Goal: Transaction & Acquisition: Purchase product/service

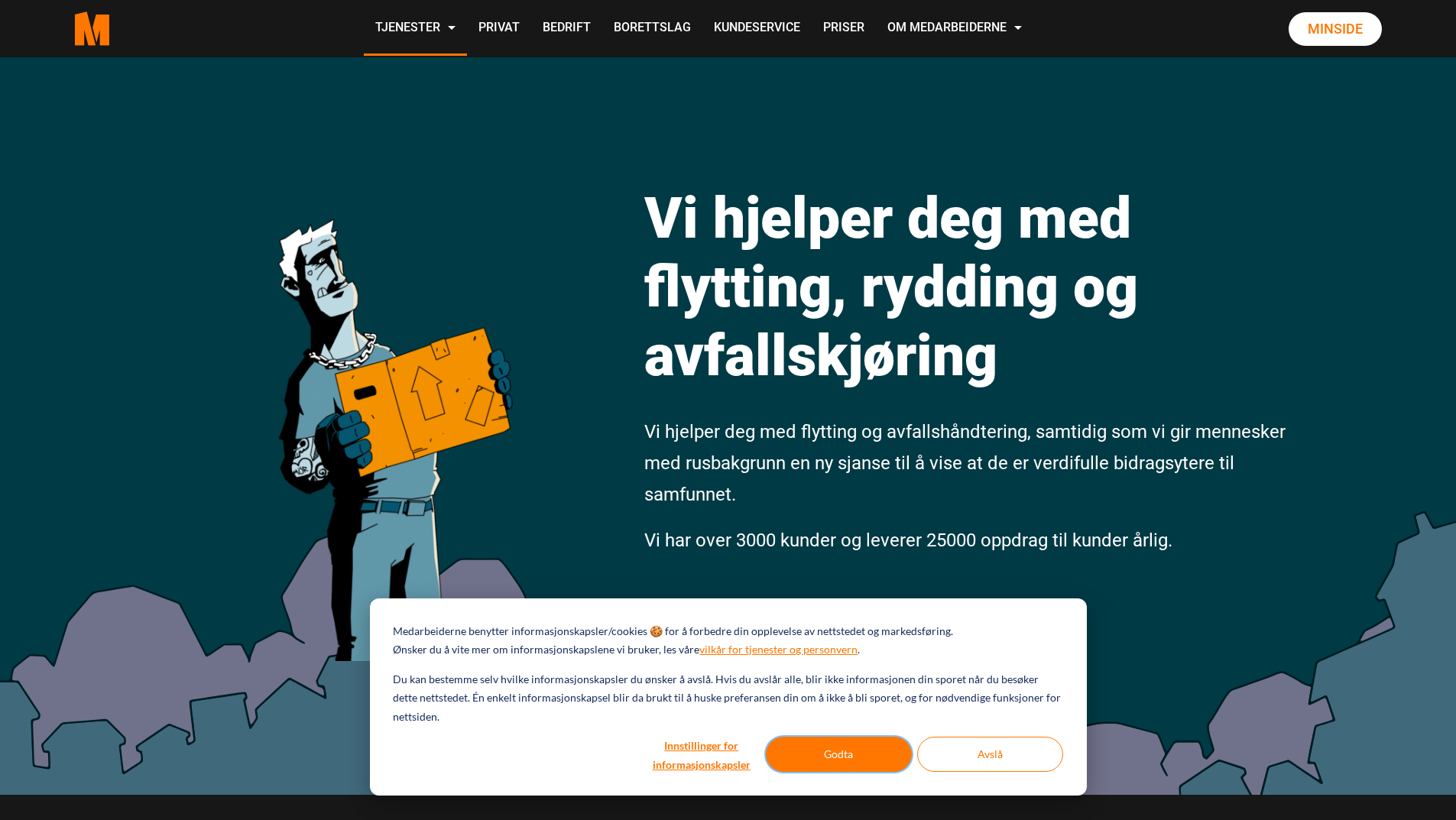
click at [854, 760] on button "Godta" at bounding box center [838, 754] width 146 height 35
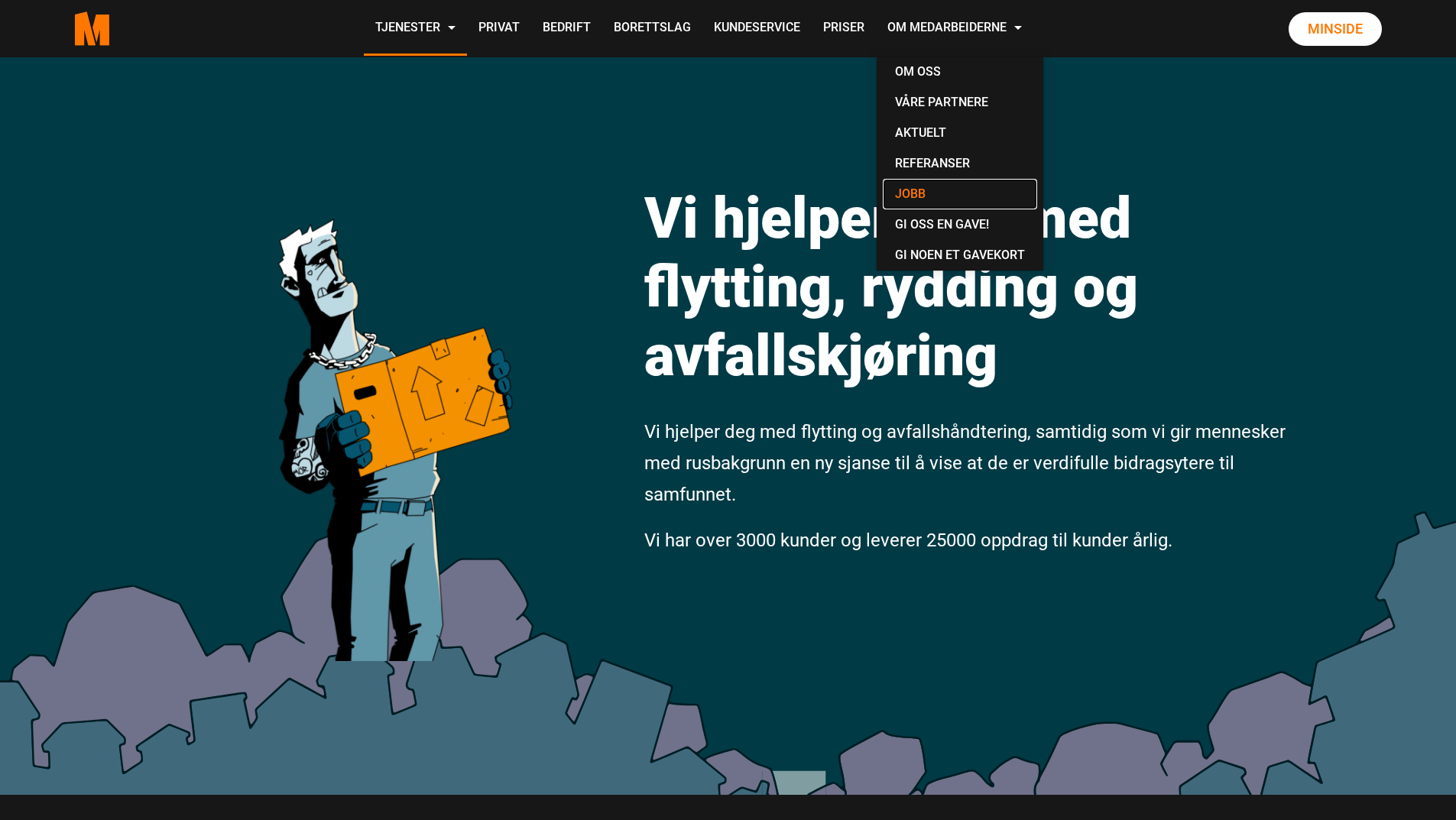
click at [921, 188] on link "Jobb" at bounding box center [959, 194] width 154 height 30
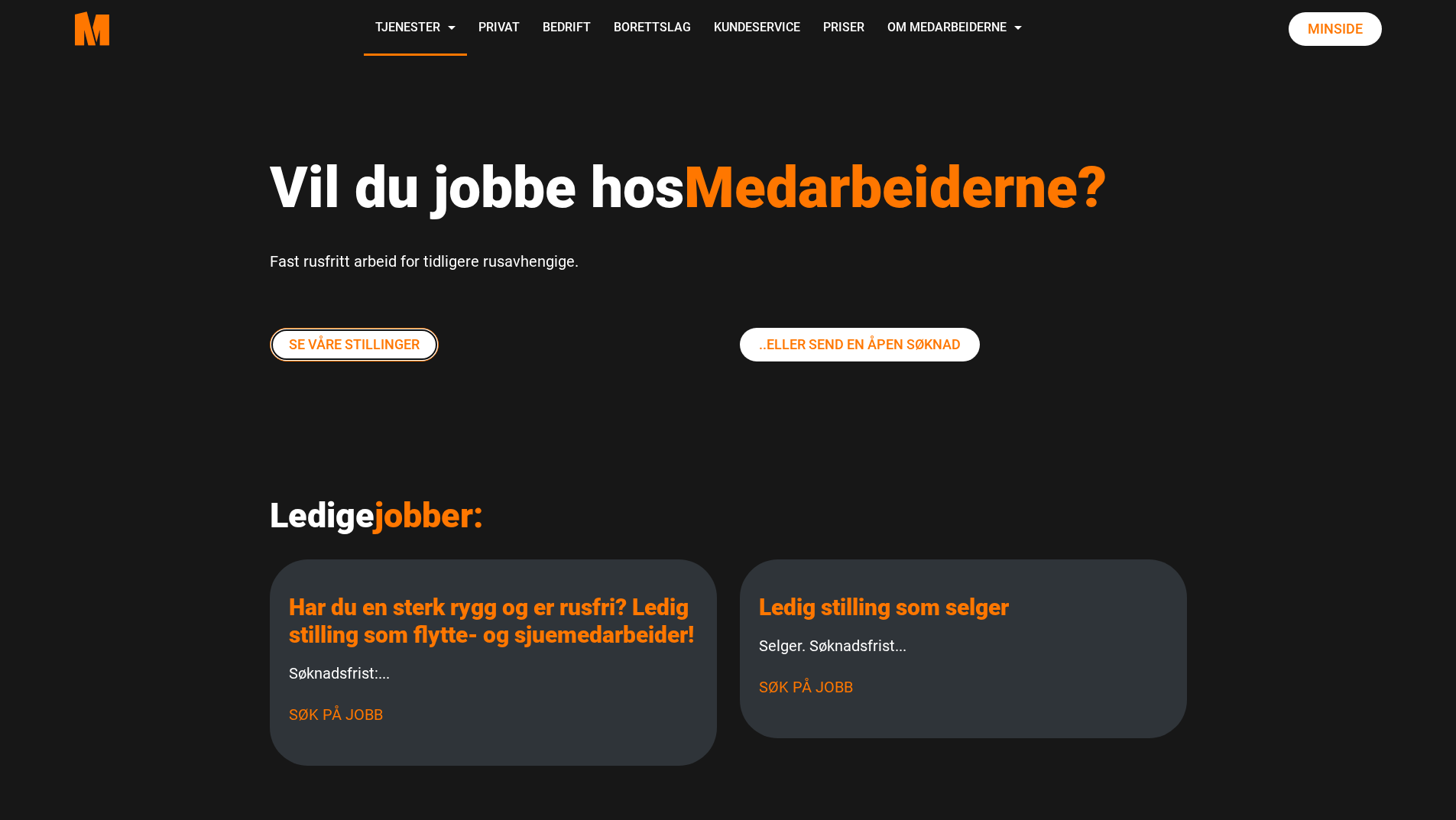
click at [376, 346] on link "Se våre stillinger" at bounding box center [354, 345] width 169 height 34
click at [352, 340] on link "Se våre stillinger" at bounding box center [354, 345] width 169 height 34
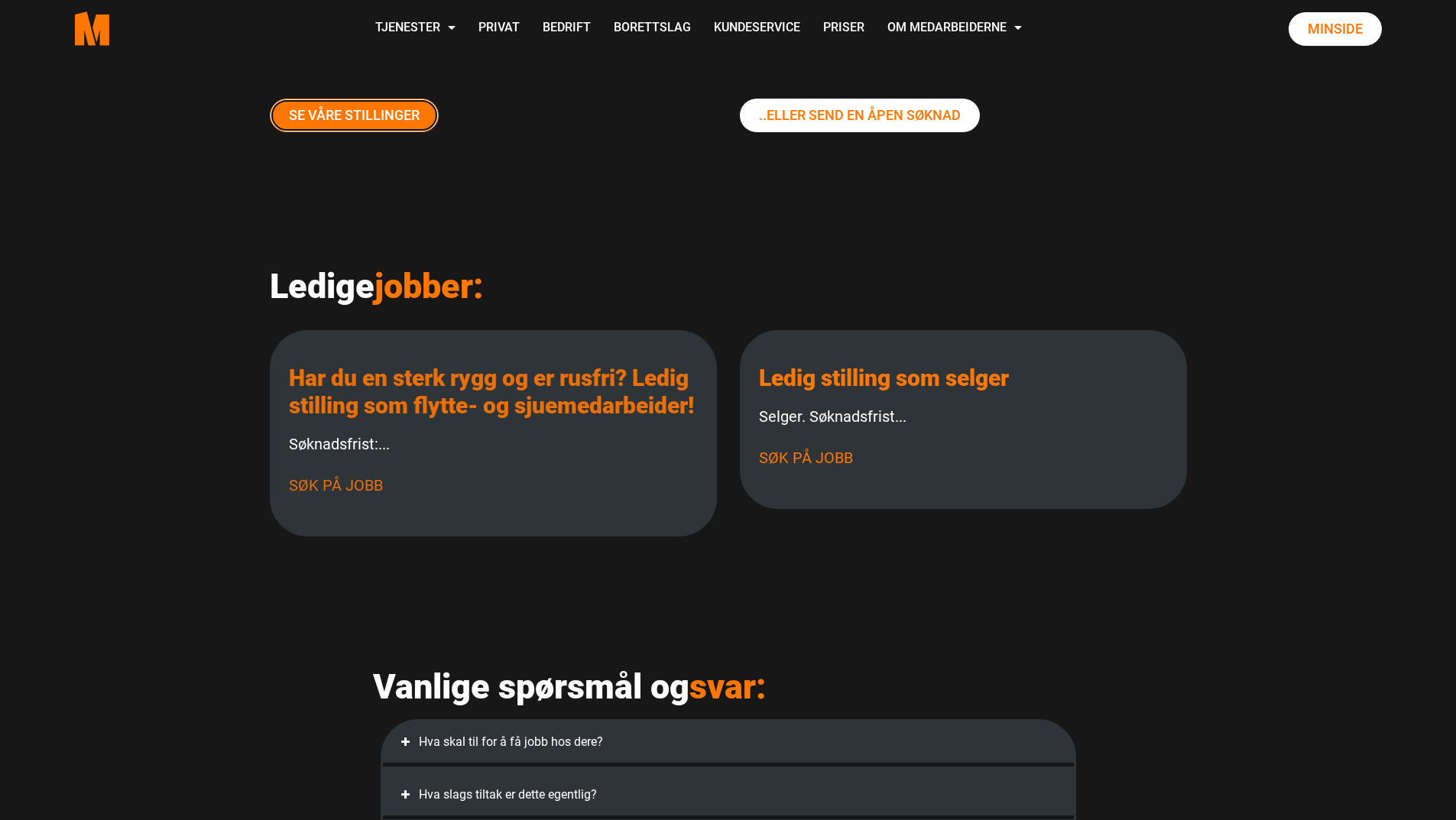
scroll to position [77, 0]
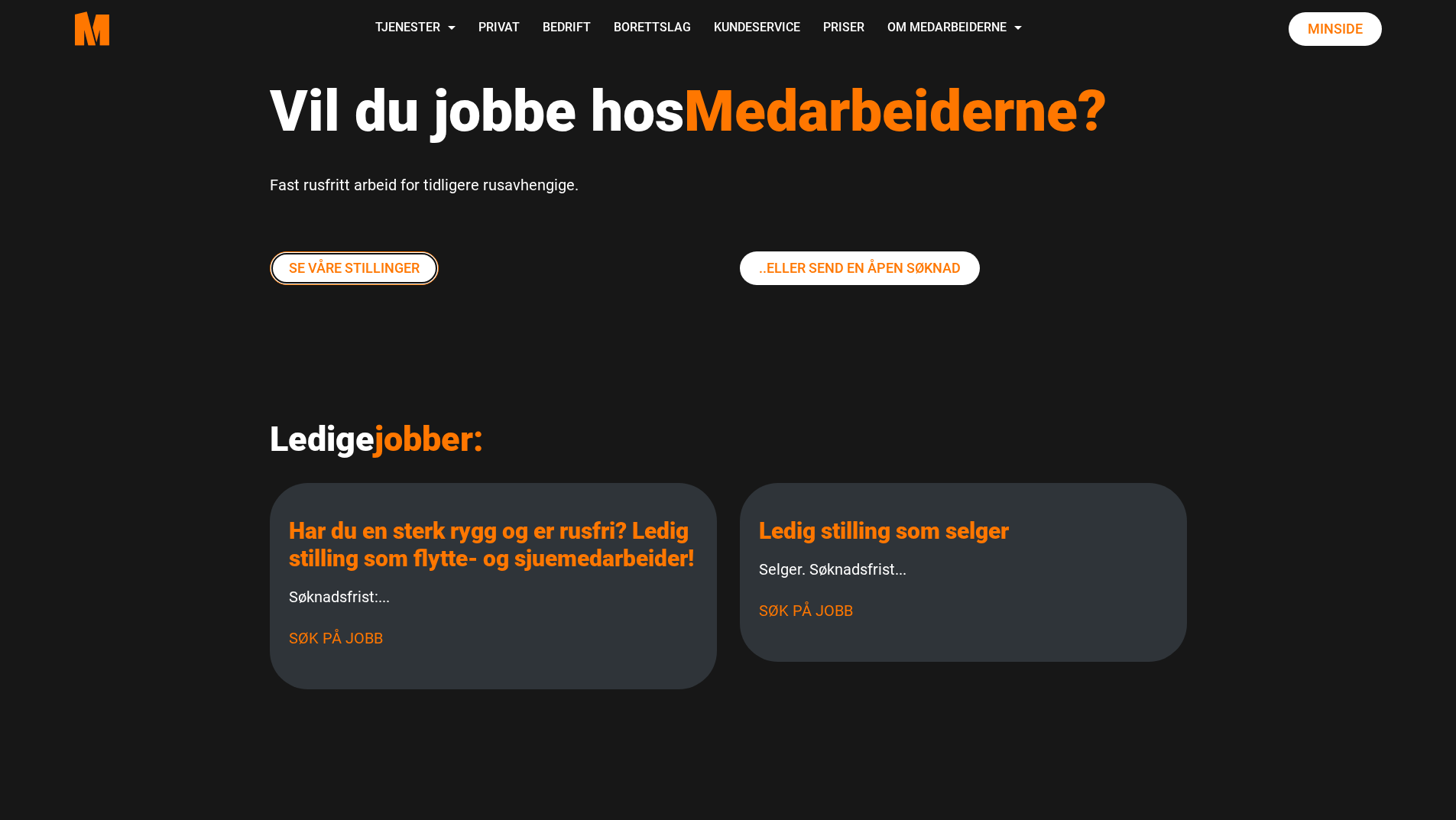
click at [344, 268] on link "Se våre stillinger" at bounding box center [354, 269] width 169 height 34
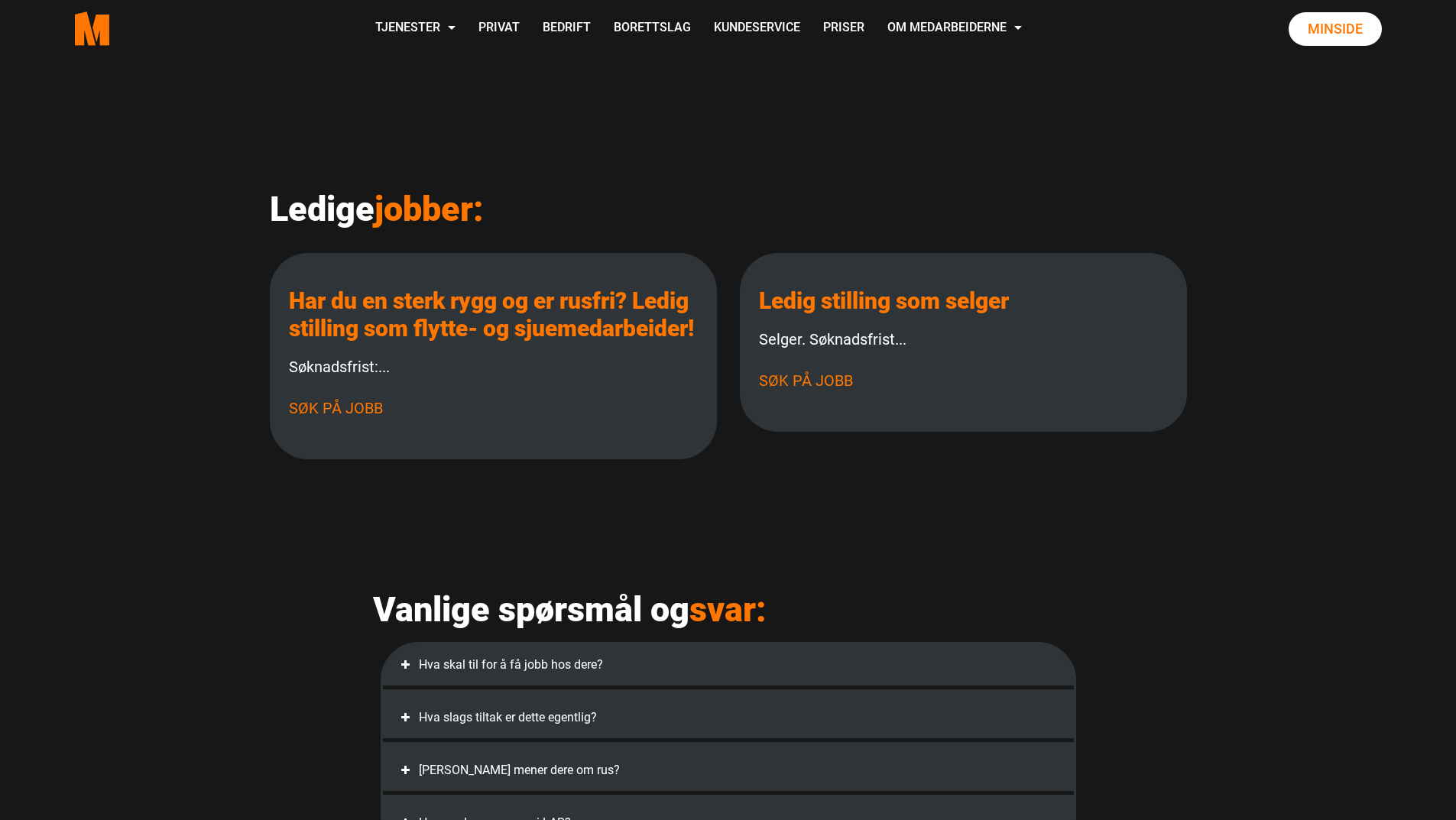
scroll to position [305, 0]
click at [357, 418] on link "Søk på jobb" at bounding box center [335, 408] width 94 height 18
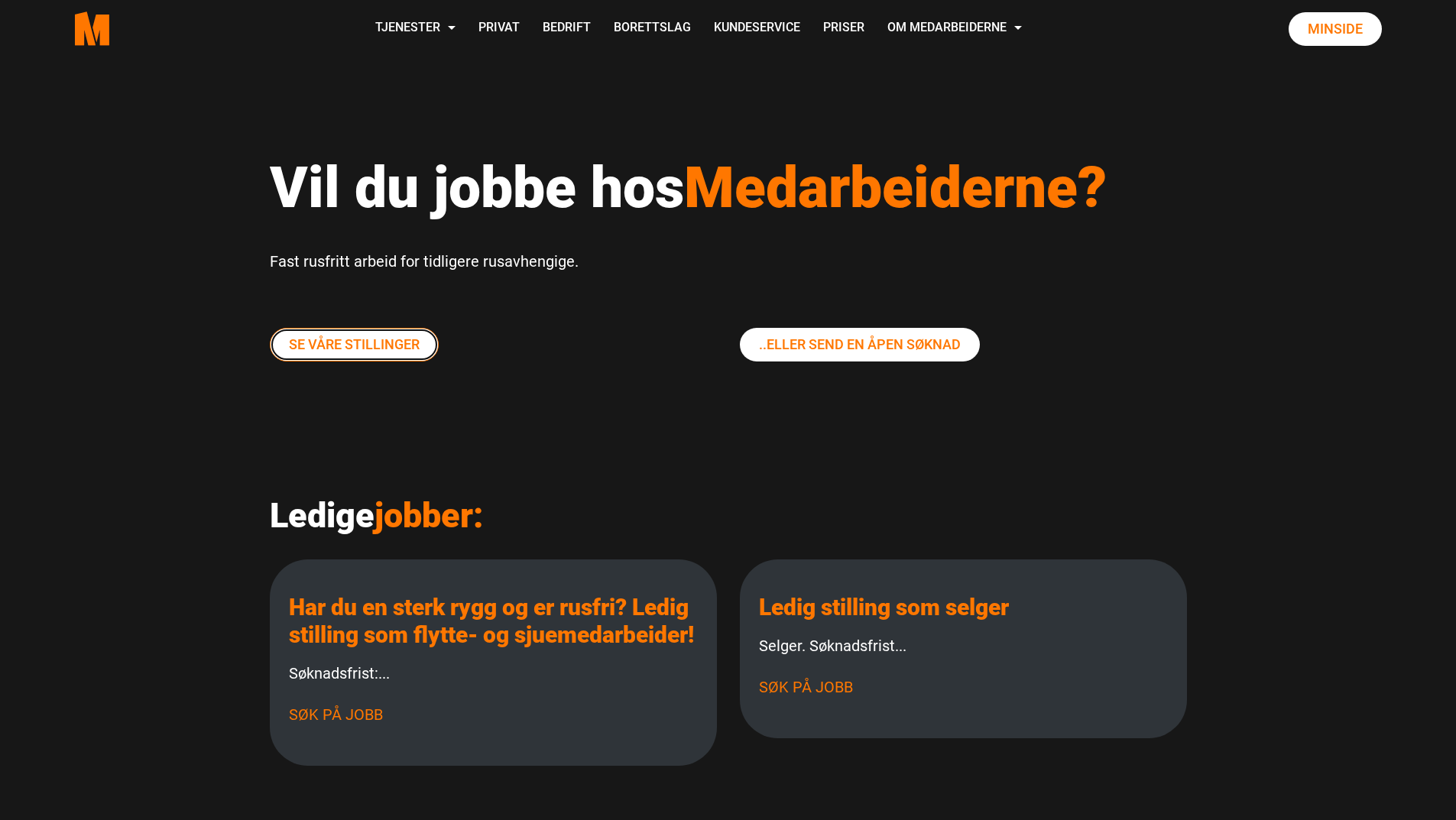
click at [395, 335] on link "Se våre stillinger" at bounding box center [354, 345] width 169 height 34
click at [937, 342] on link "..eller send En Åpen søknad" at bounding box center [860, 345] width 240 height 34
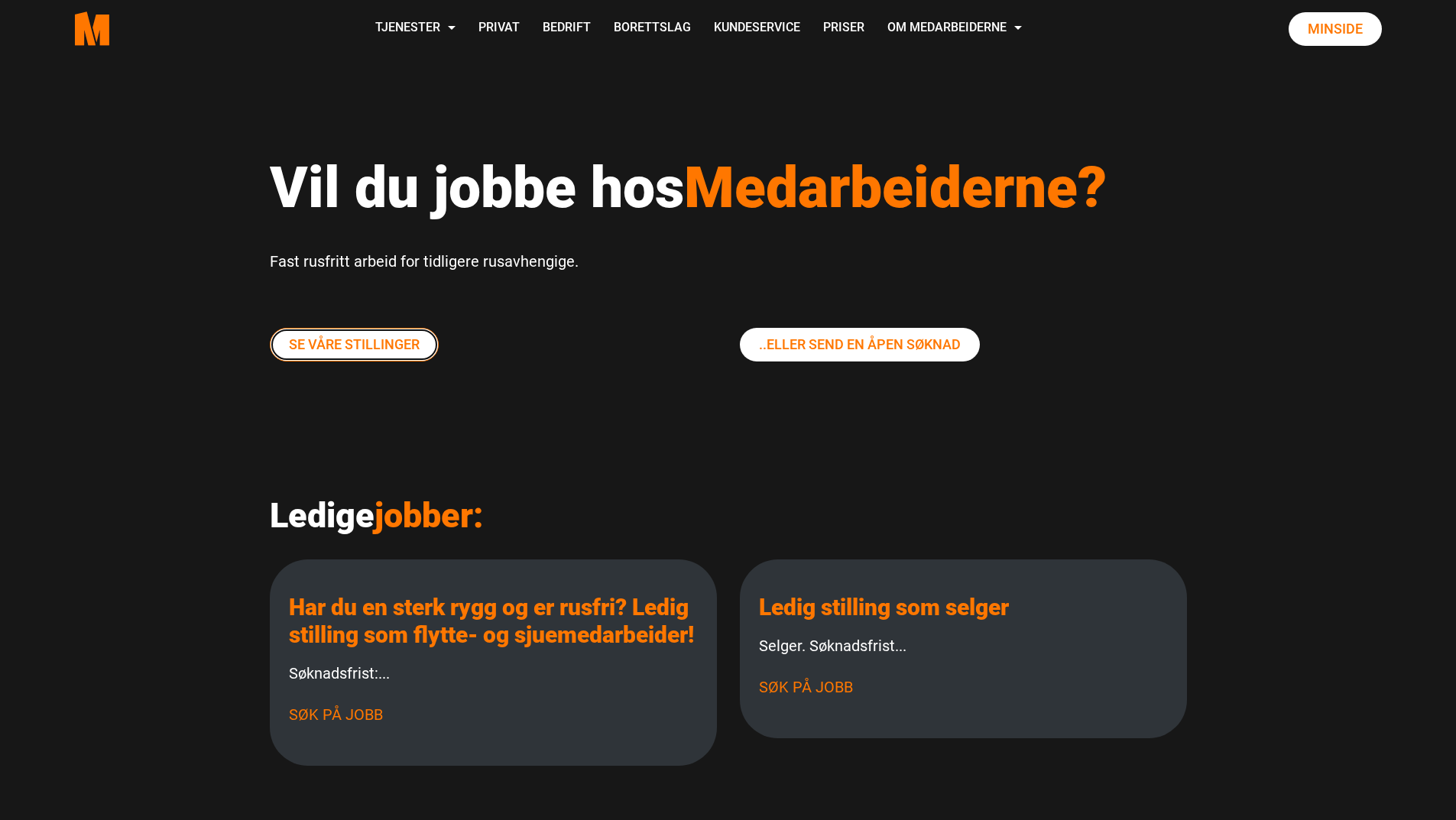
click at [336, 333] on link "Se våre stillinger" at bounding box center [354, 345] width 169 height 34
click at [332, 325] on div "Vil du jobbe hos Medarbeiderne? Fast rusfritt arbeid for tidligere rusavhengige." at bounding box center [728, 222] width 940 height 209
click at [339, 334] on link "Se våre stillinger" at bounding box center [354, 345] width 169 height 34
click at [372, 347] on link "Se våre stillinger" at bounding box center [354, 345] width 169 height 34
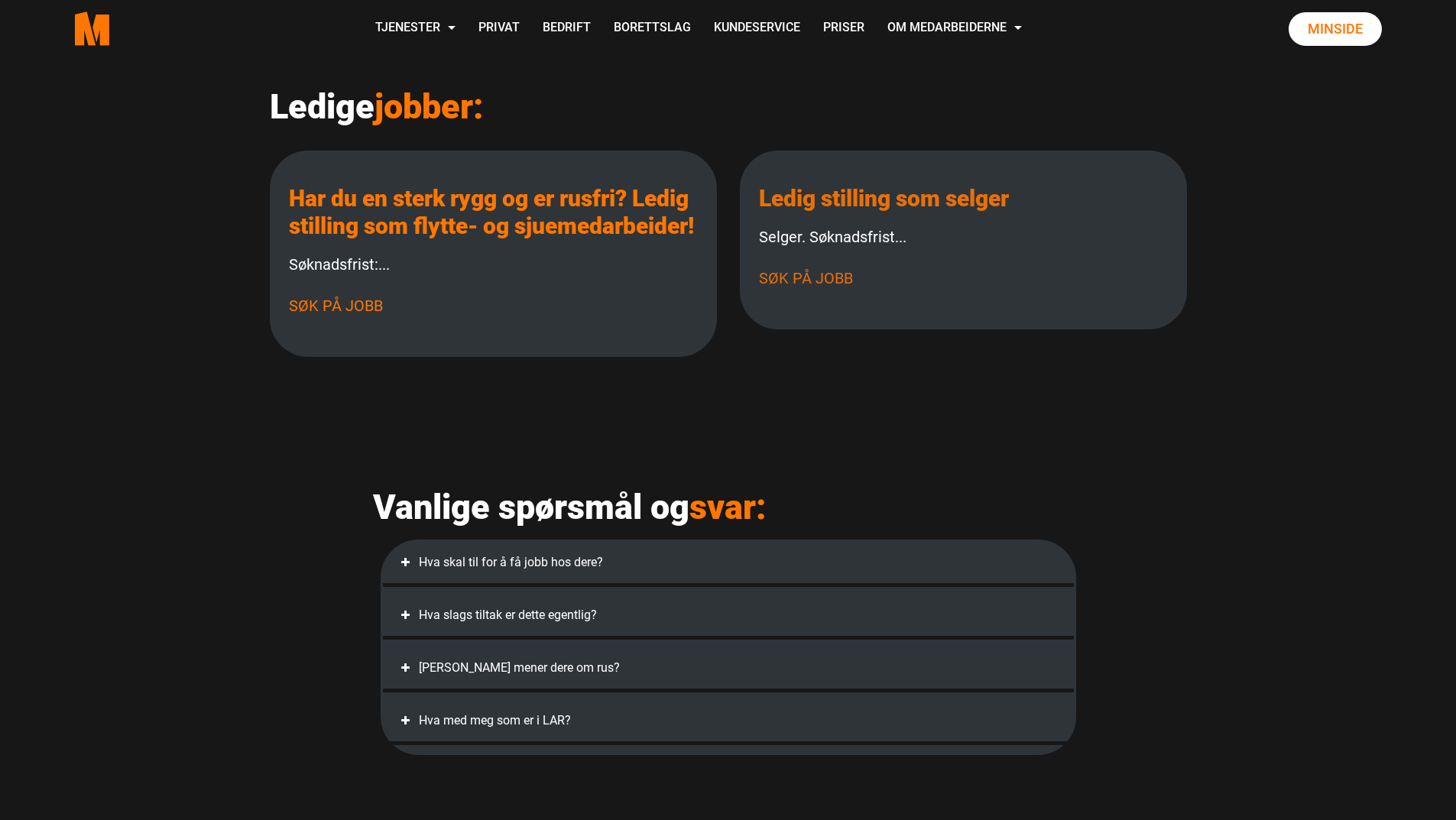
scroll to position [382, 0]
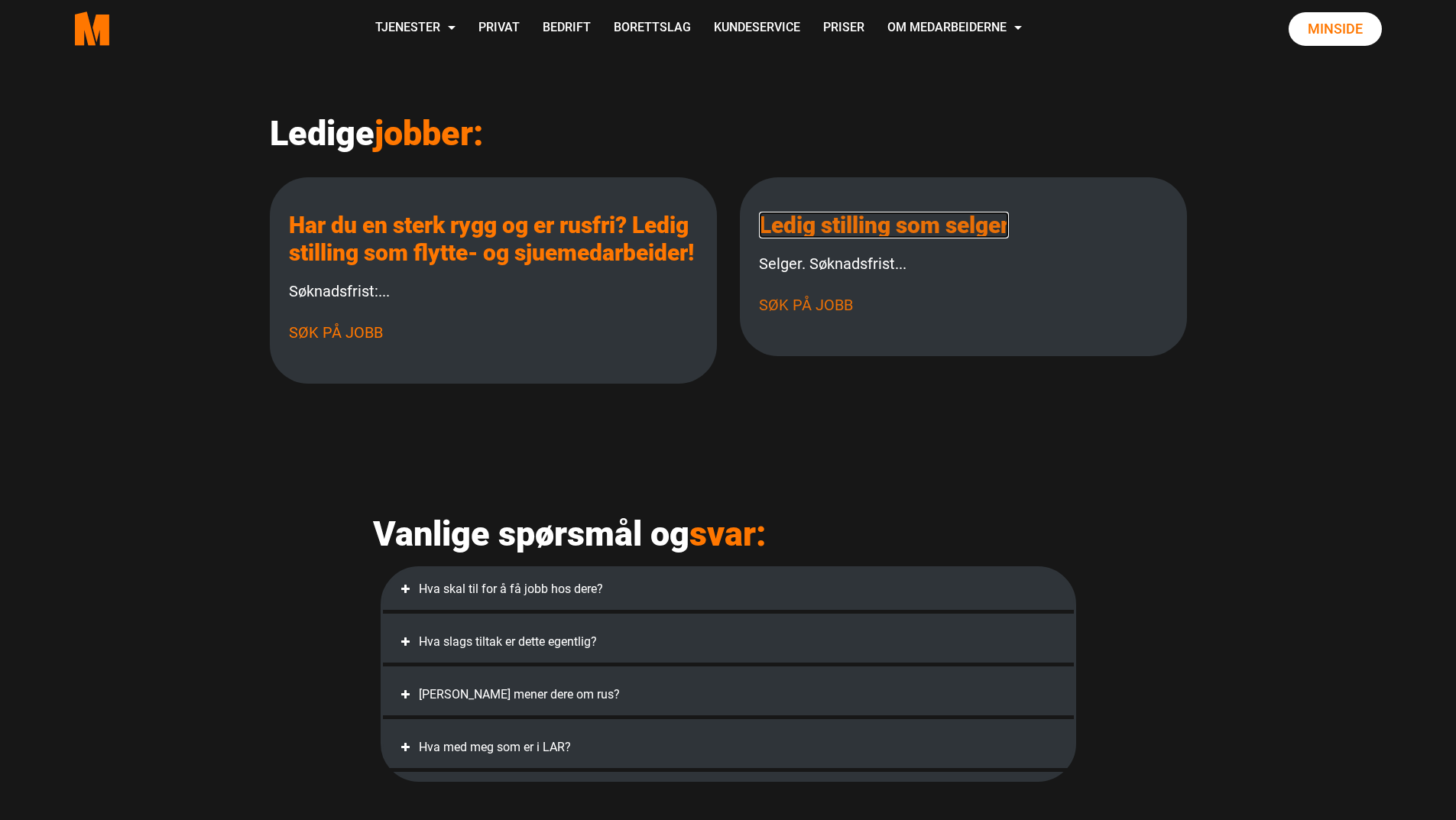
click at [915, 227] on link "Ledig stilling som selger" at bounding box center [884, 225] width 250 height 26
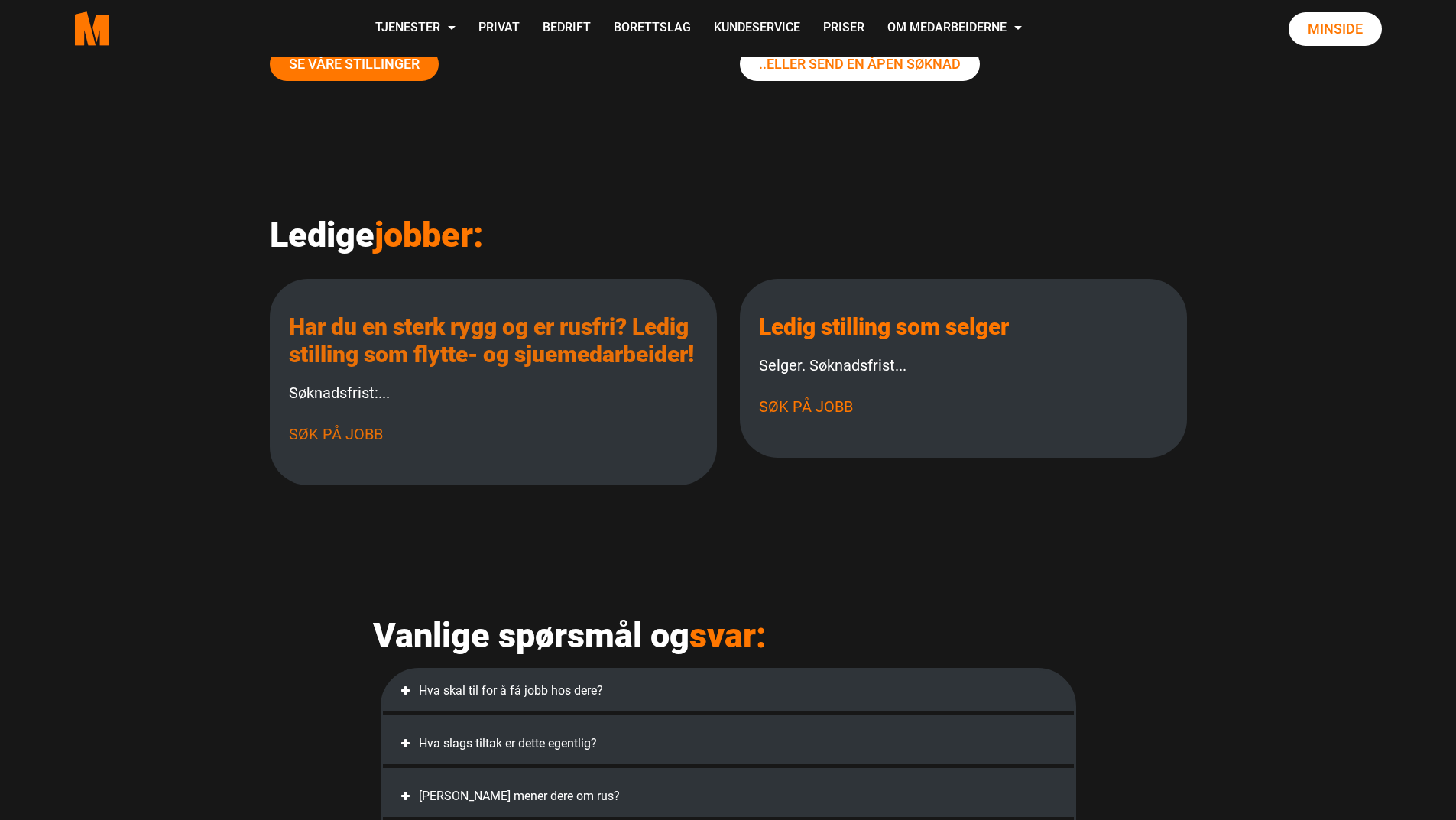
scroll to position [153, 0]
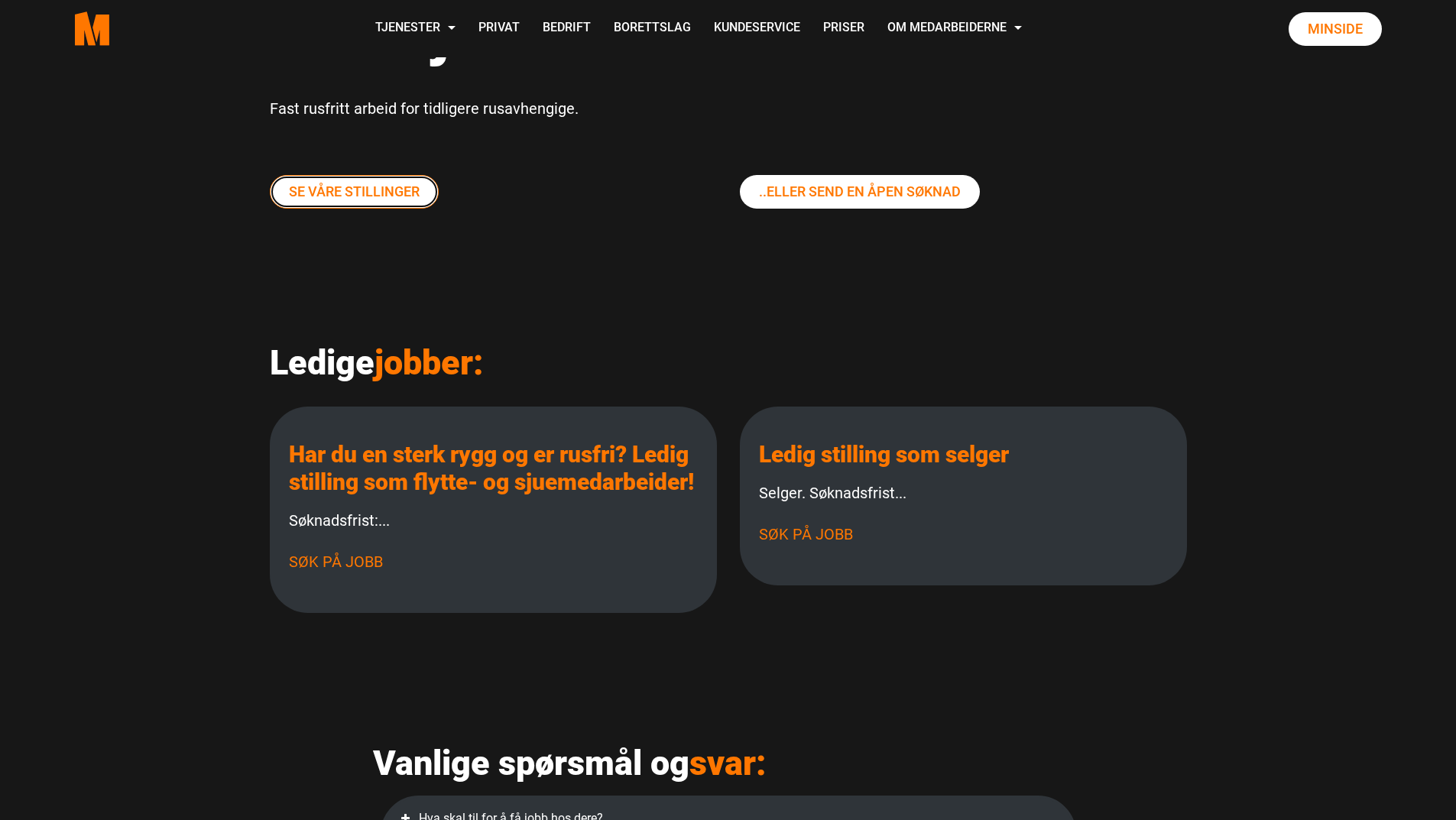
click at [414, 191] on link "Se våre stillinger" at bounding box center [354, 192] width 169 height 34
click at [888, 453] on link "Ledig stilling som selger" at bounding box center [884, 454] width 250 height 26
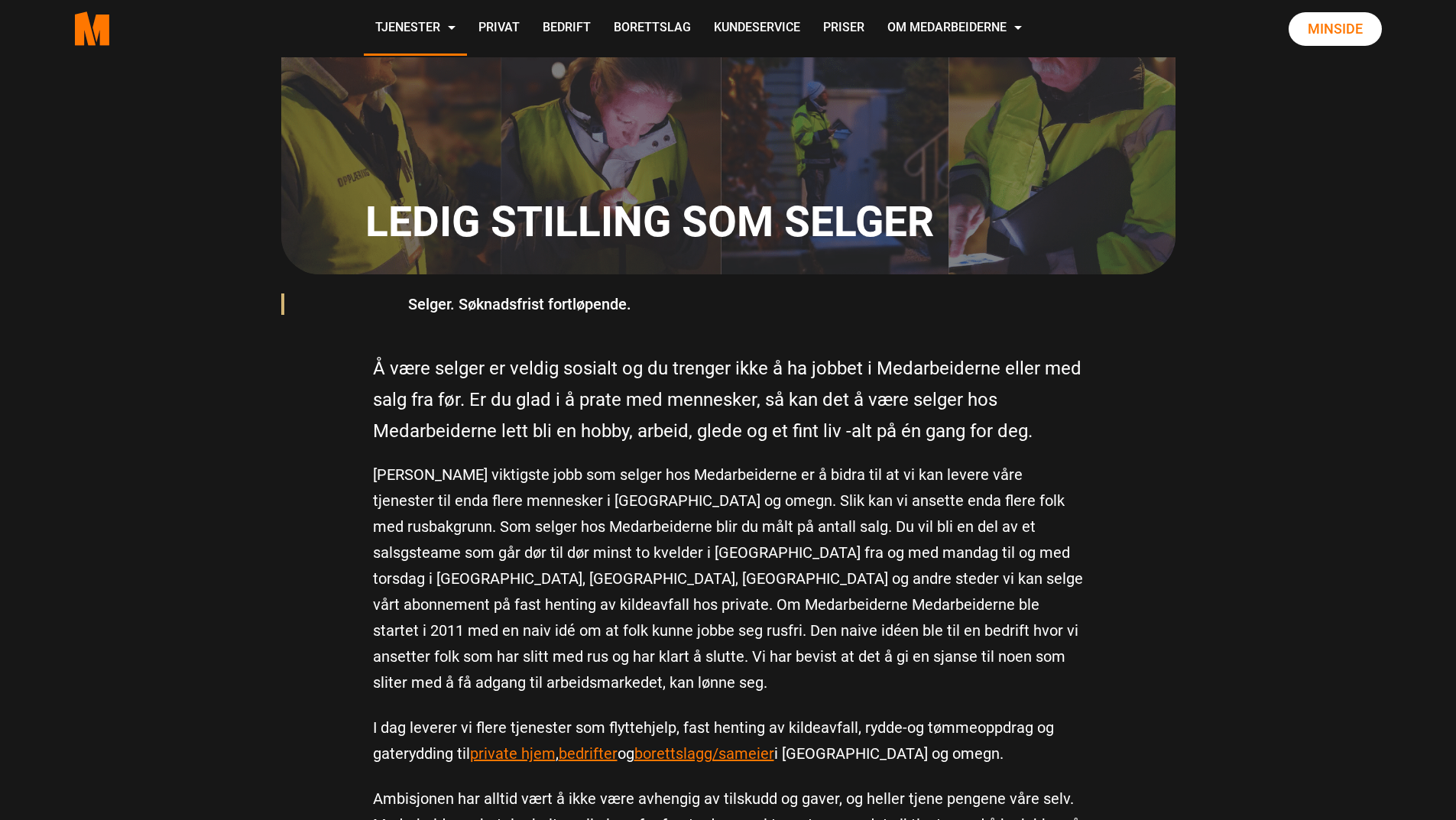
scroll to position [305, 0]
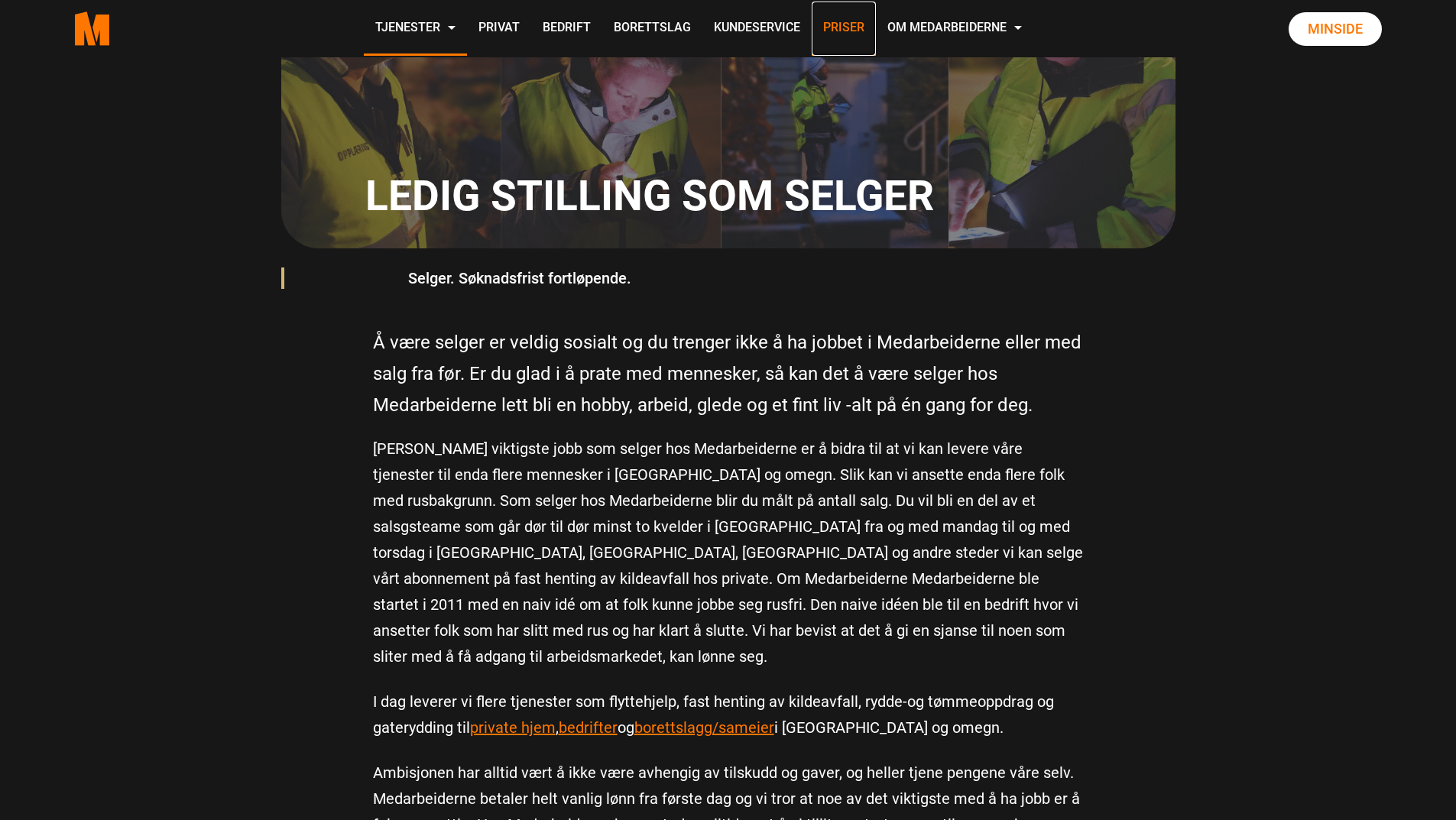
click at [852, 30] on link "Priser" at bounding box center [844, 28] width 64 height 54
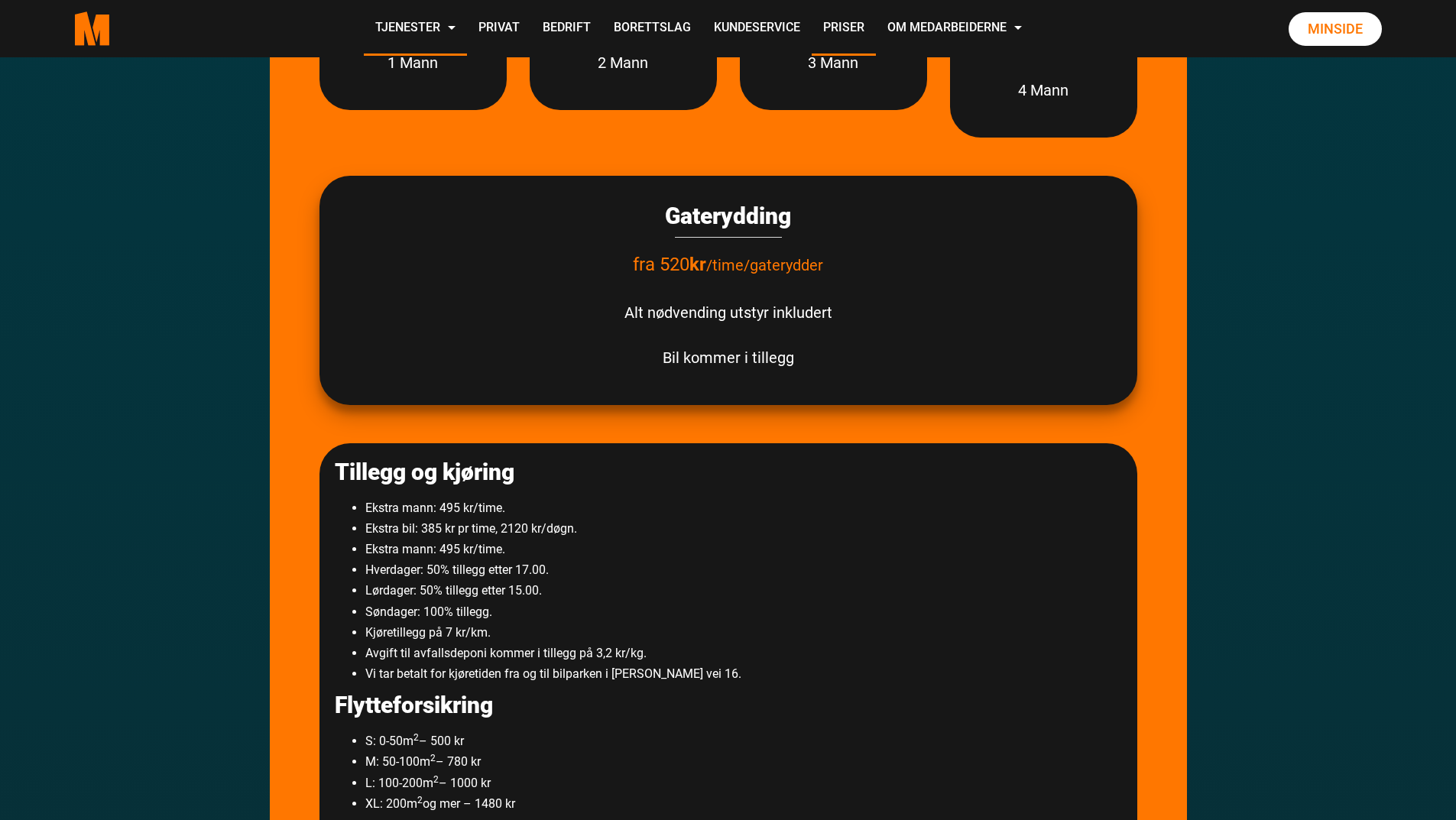
scroll to position [611, 0]
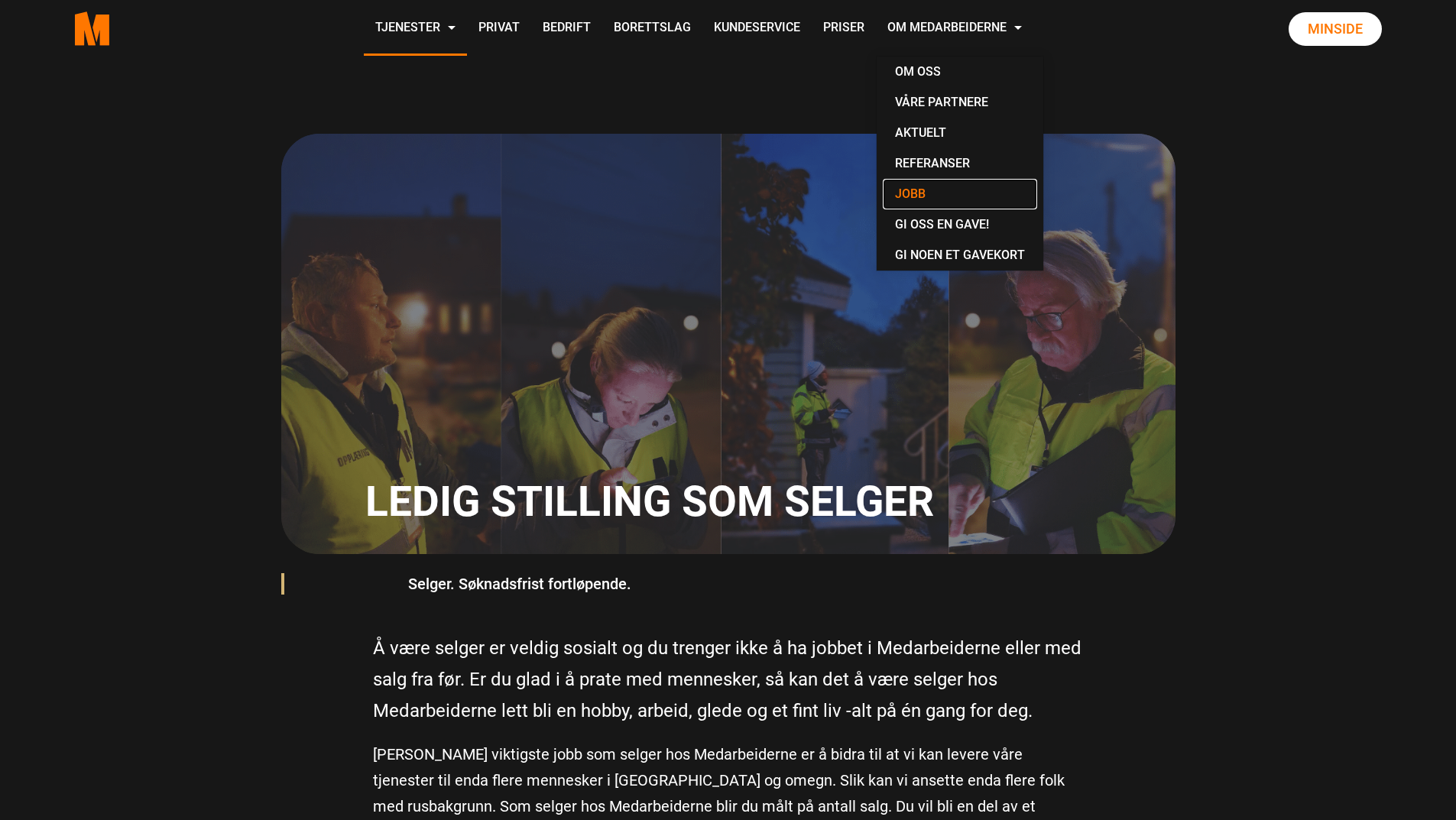
click at [925, 193] on link "Jobb" at bounding box center [959, 194] width 154 height 30
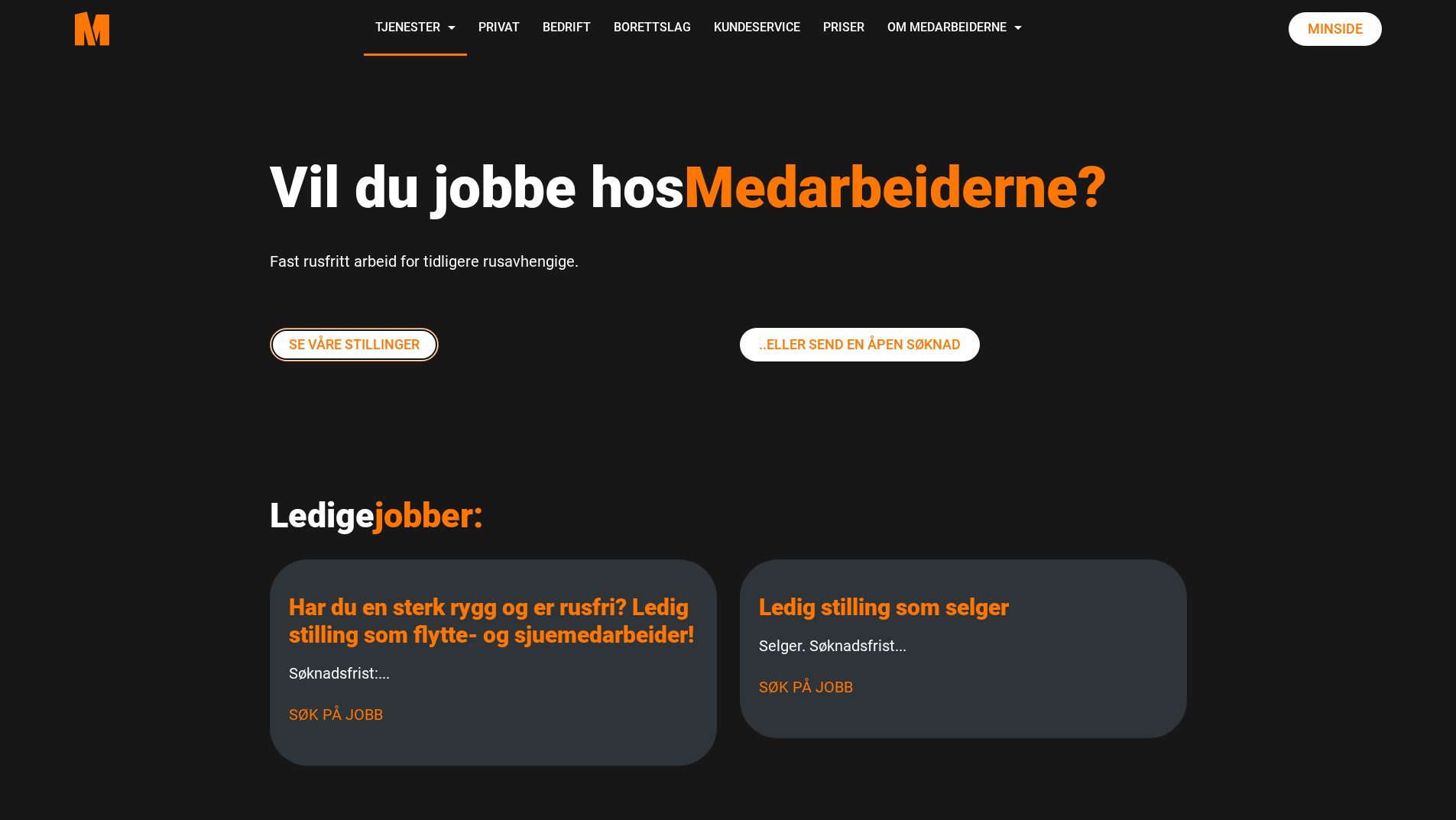
click at [342, 341] on link "Se våre stillinger" at bounding box center [354, 345] width 169 height 34
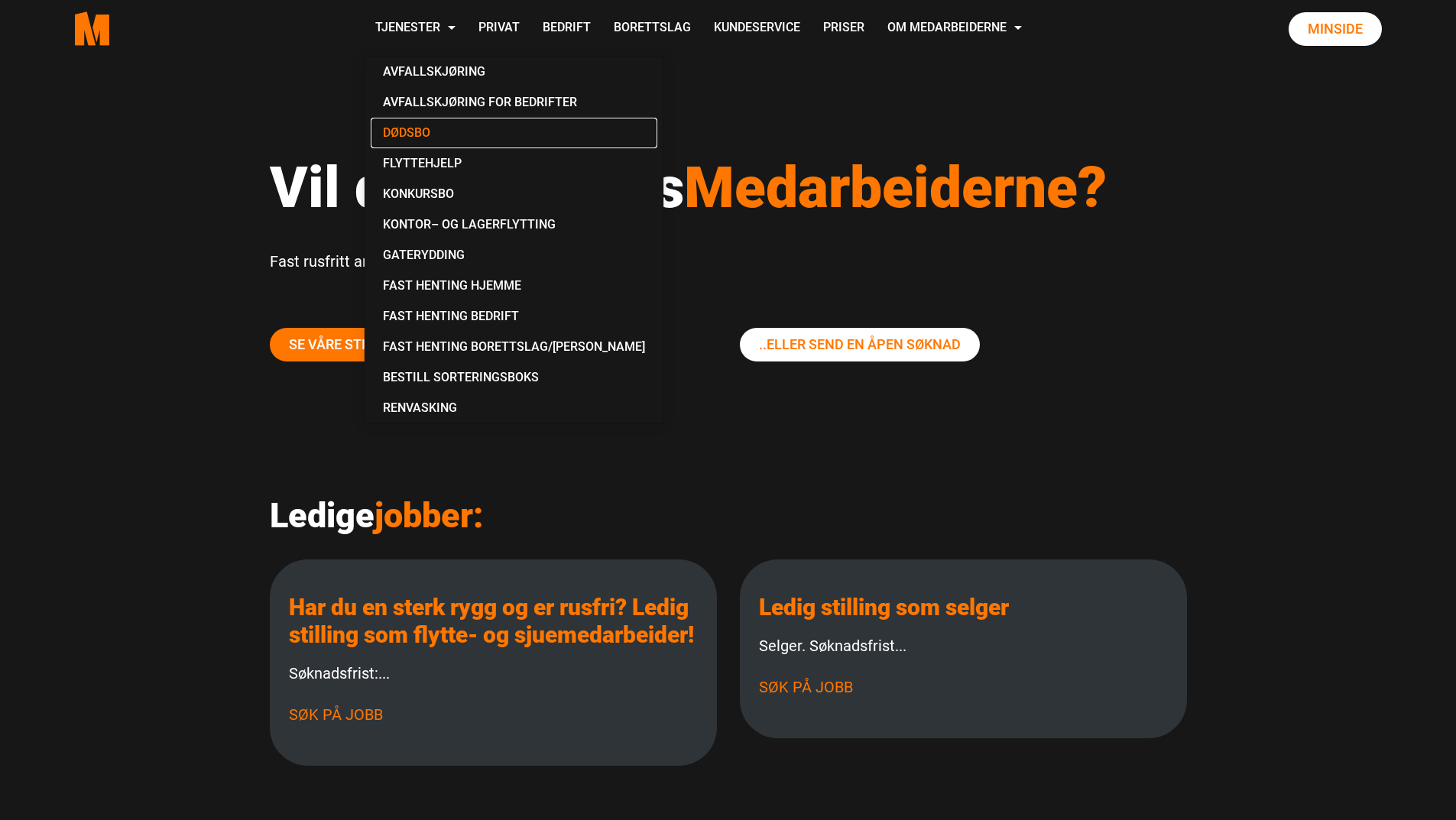
click at [421, 125] on link "Dødsbo" at bounding box center [514, 132] width 287 height 30
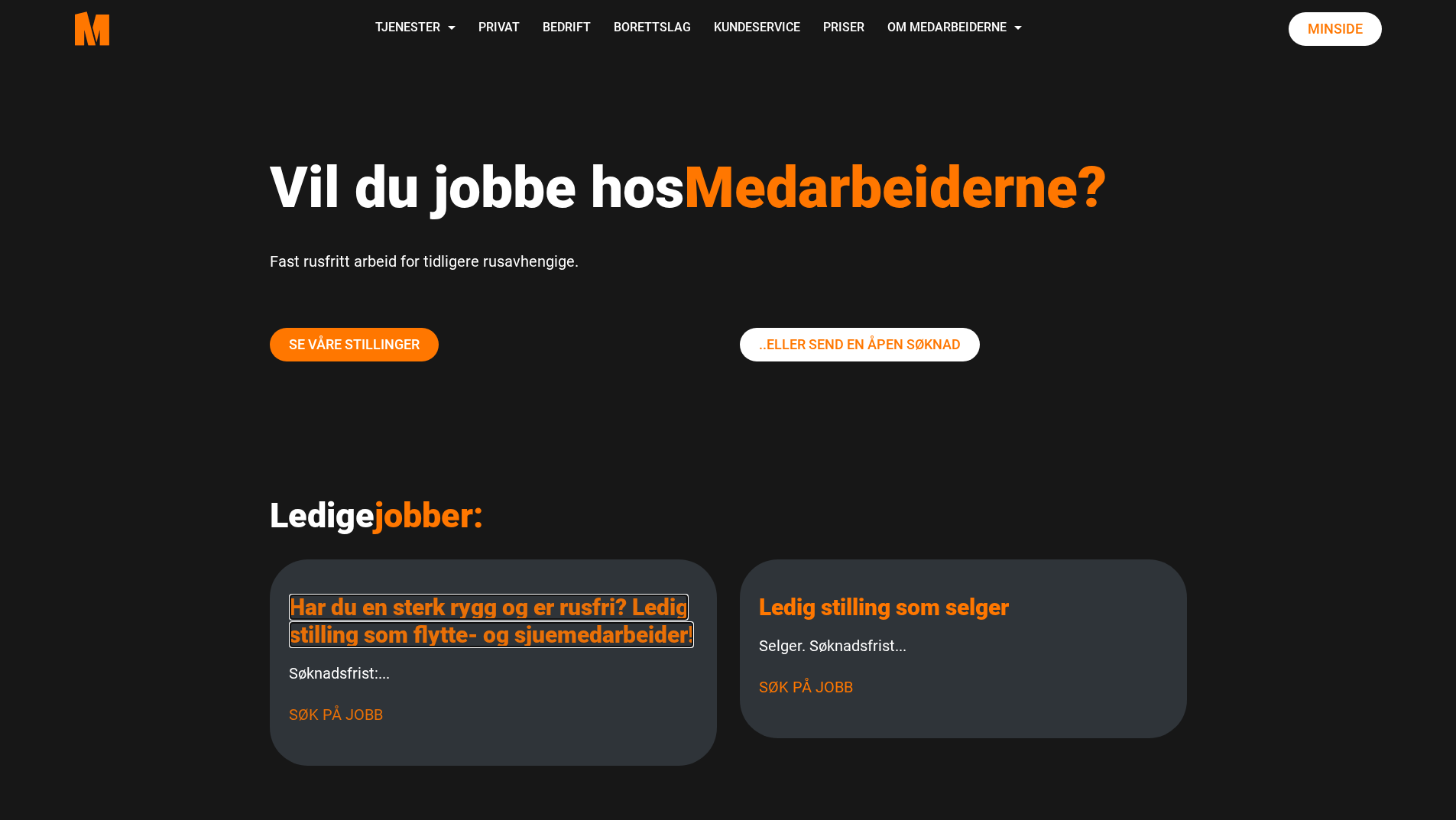
click at [453, 645] on link "Har du en sterk rygg og er rusfri? Ledig stilling som flytte- og sjuemedarbeide…" at bounding box center [491, 620] width 405 height 54
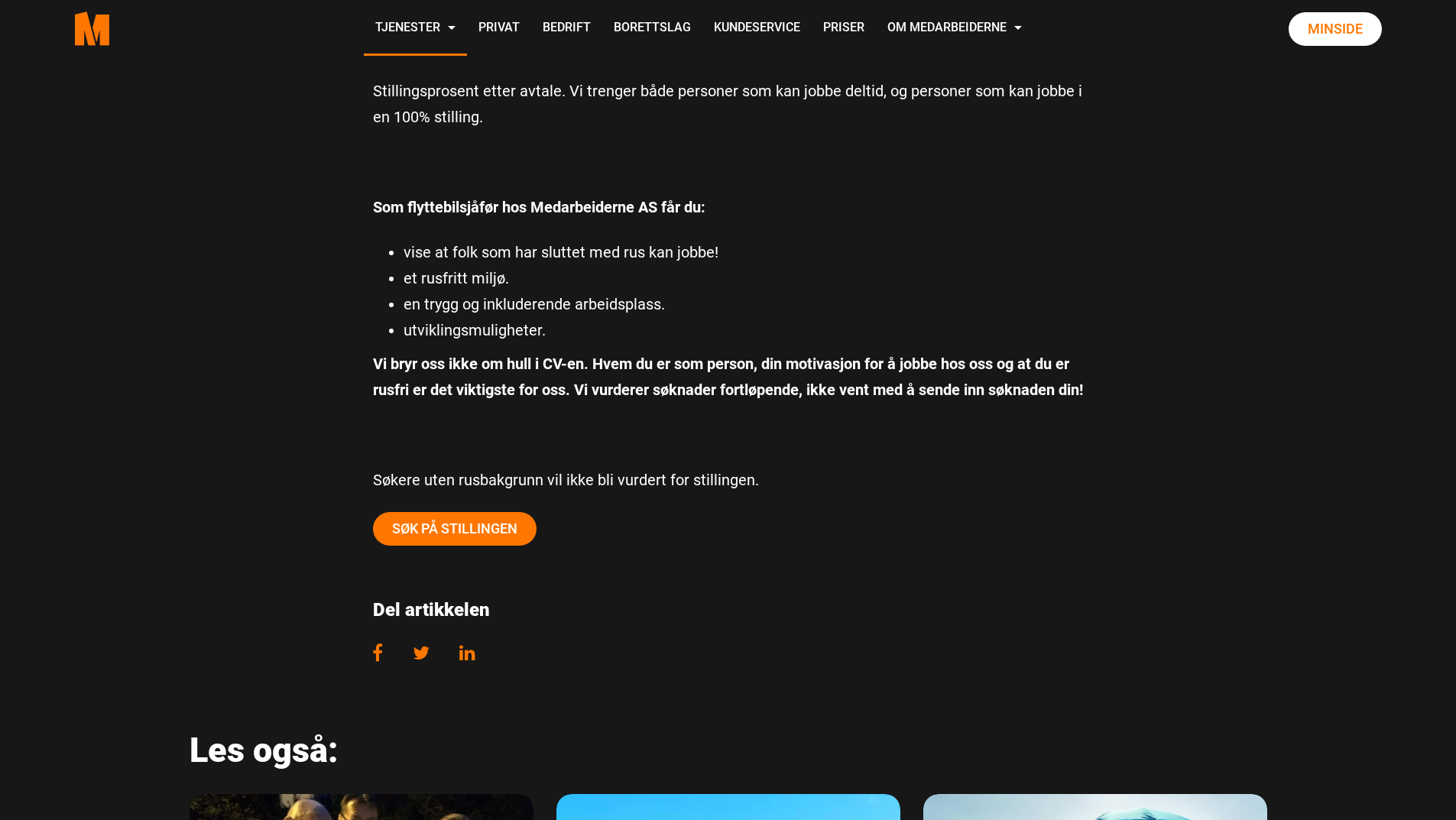
scroll to position [1375, 0]
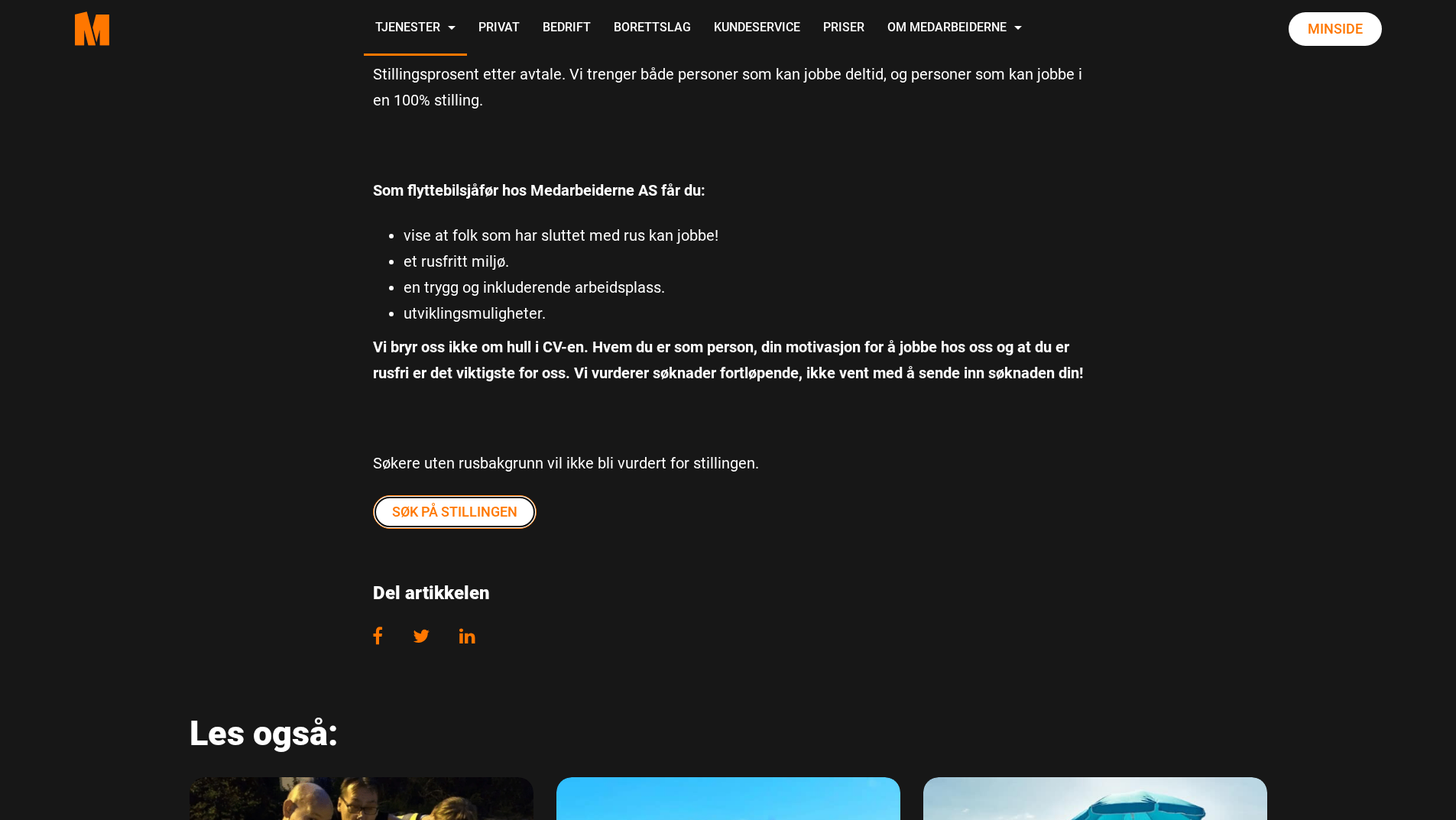
click at [507, 529] on link "Søk på stillingen" at bounding box center [454, 512] width 164 height 34
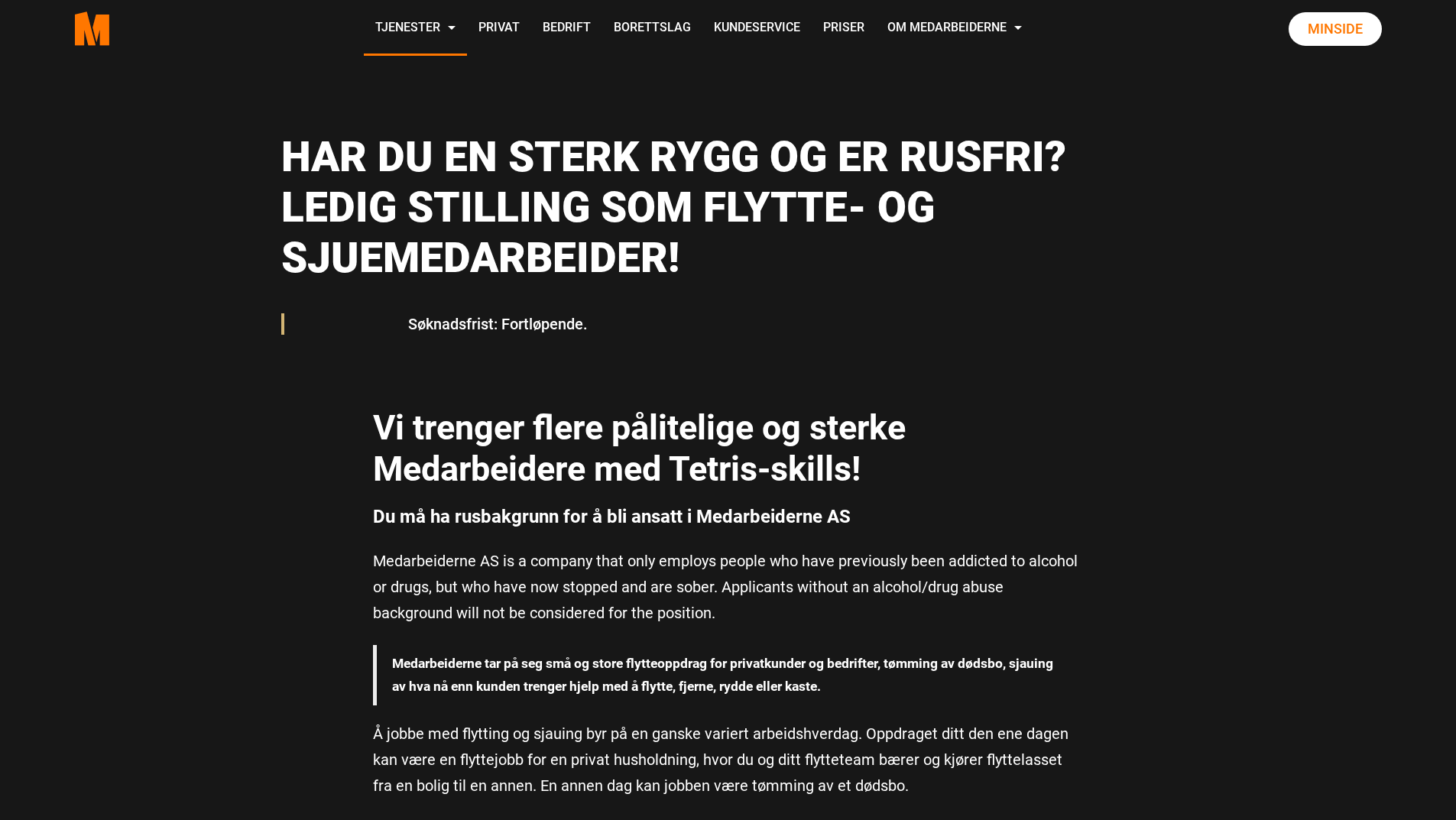
scroll to position [153, 0]
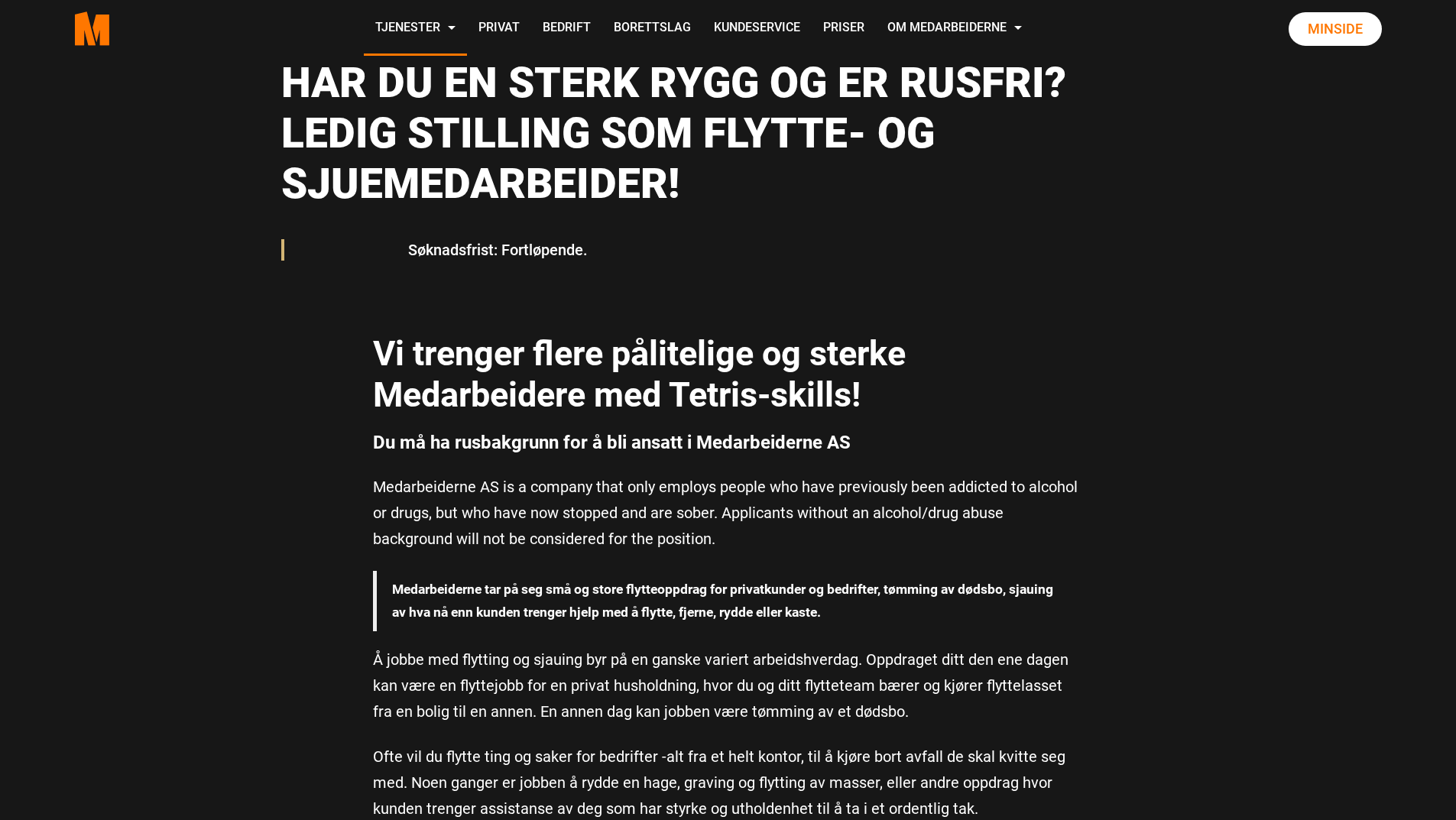
drag, startPoint x: 1224, startPoint y: 271, endPoint x: 1232, endPoint y: 270, distance: 8.1
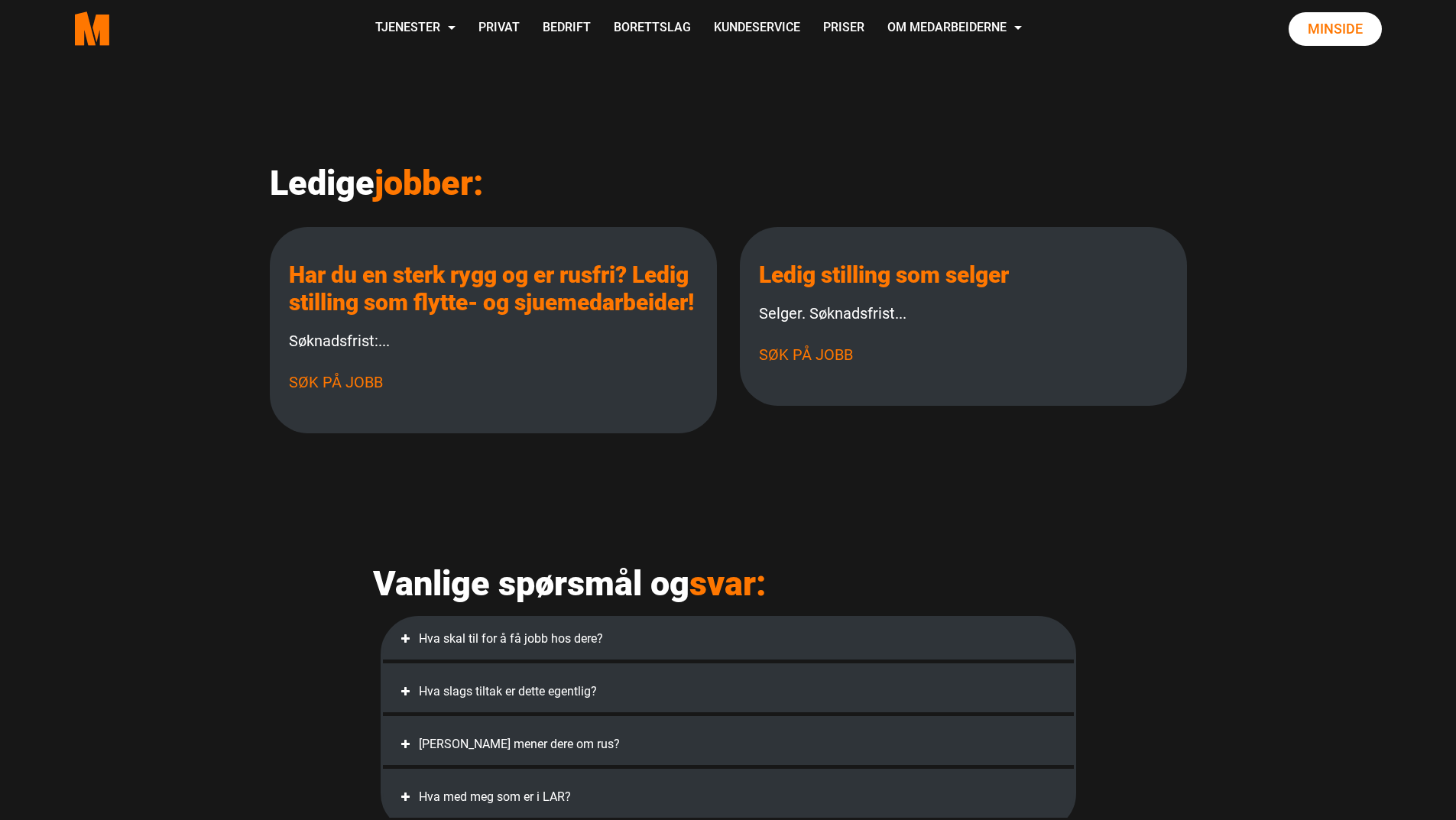
scroll to position [305, 0]
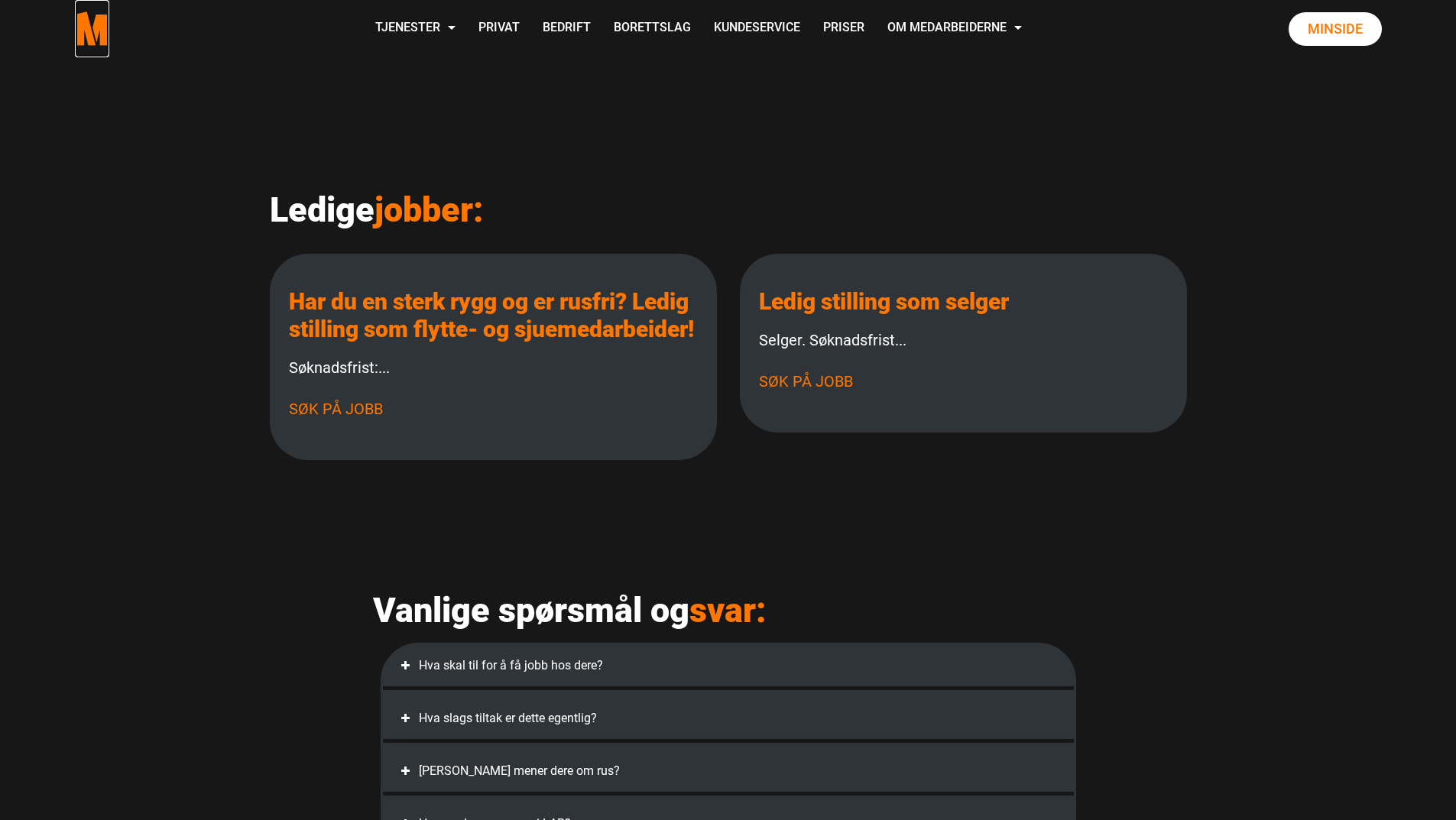
click at [76, 26] on polygon "Medarbeiderne start page" at bounding box center [84, 28] width 22 height 34
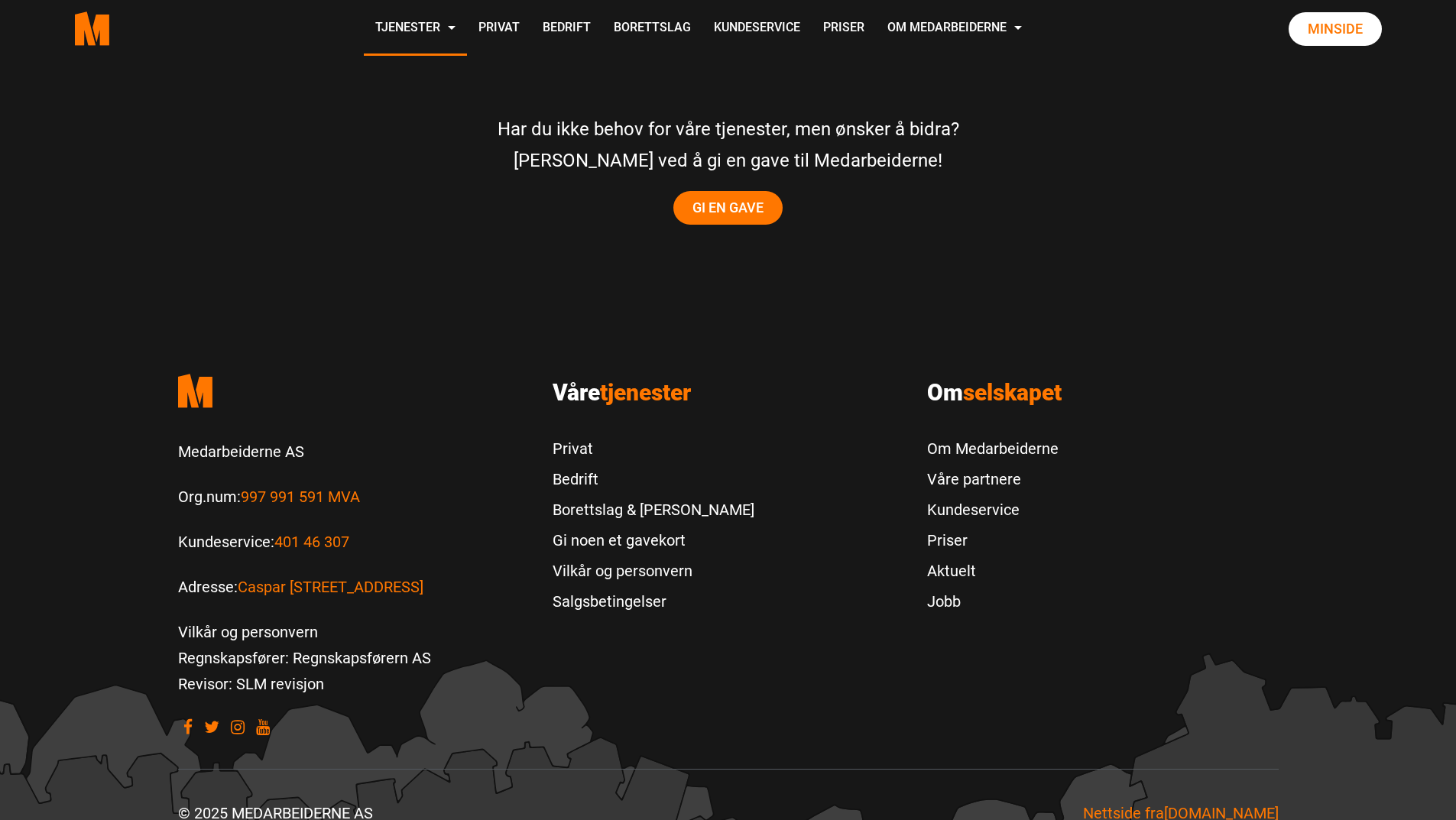
scroll to position [3149, 0]
click at [956, 554] on link "Aktuelt" at bounding box center [992, 569] width 132 height 30
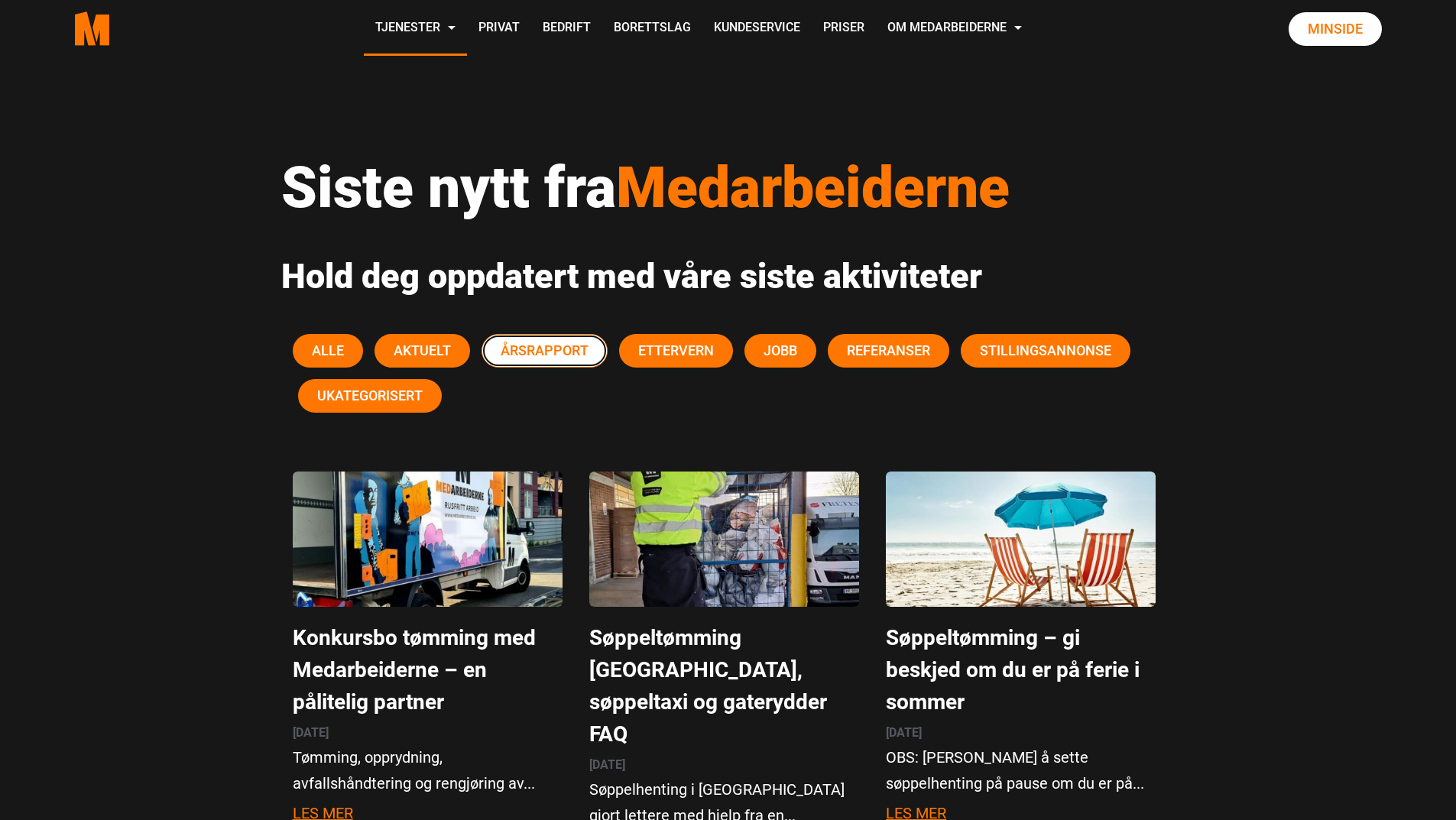
click at [550, 354] on span "Årsrapport" at bounding box center [544, 350] width 88 height 16
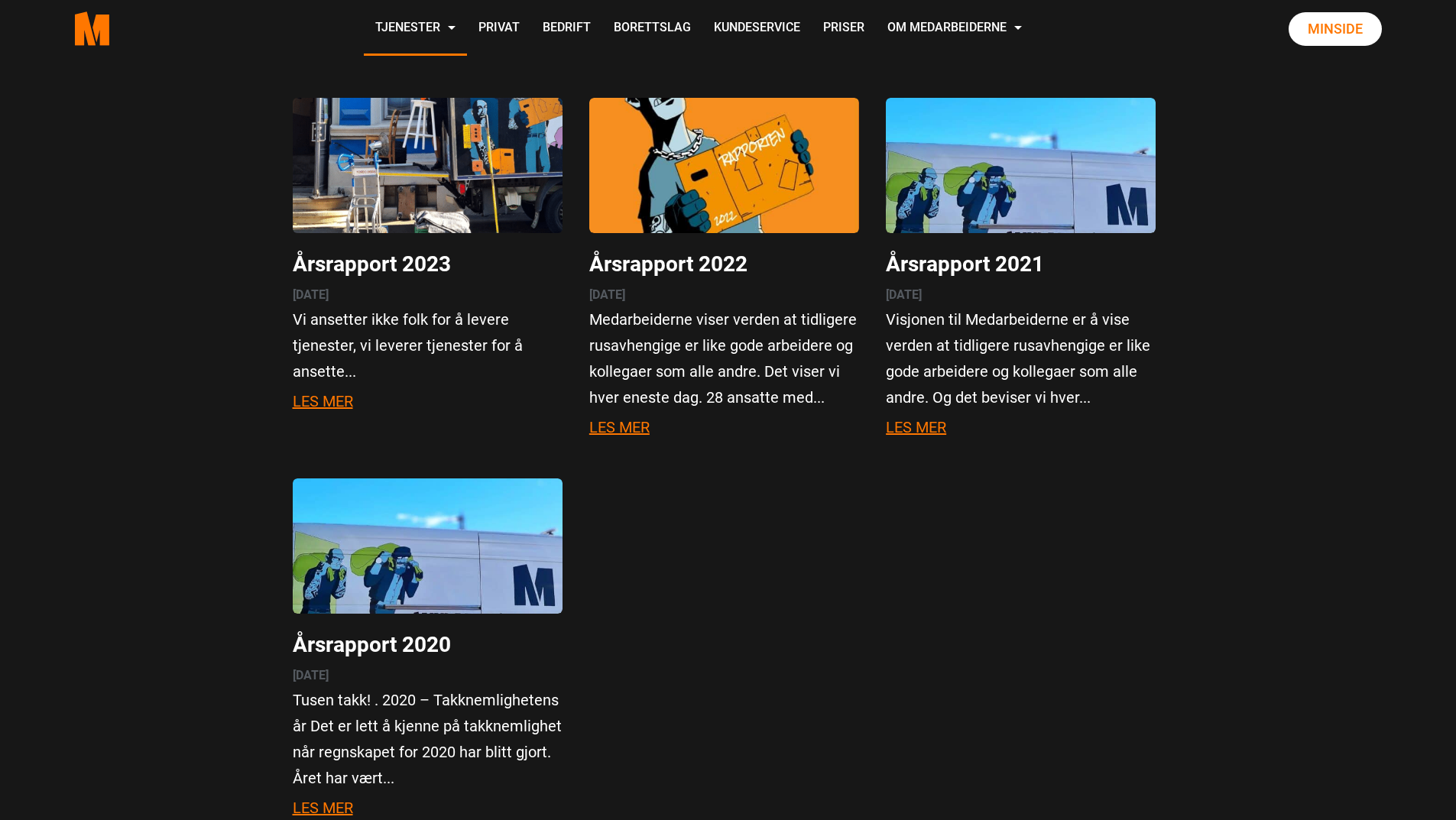
scroll to position [382, 0]
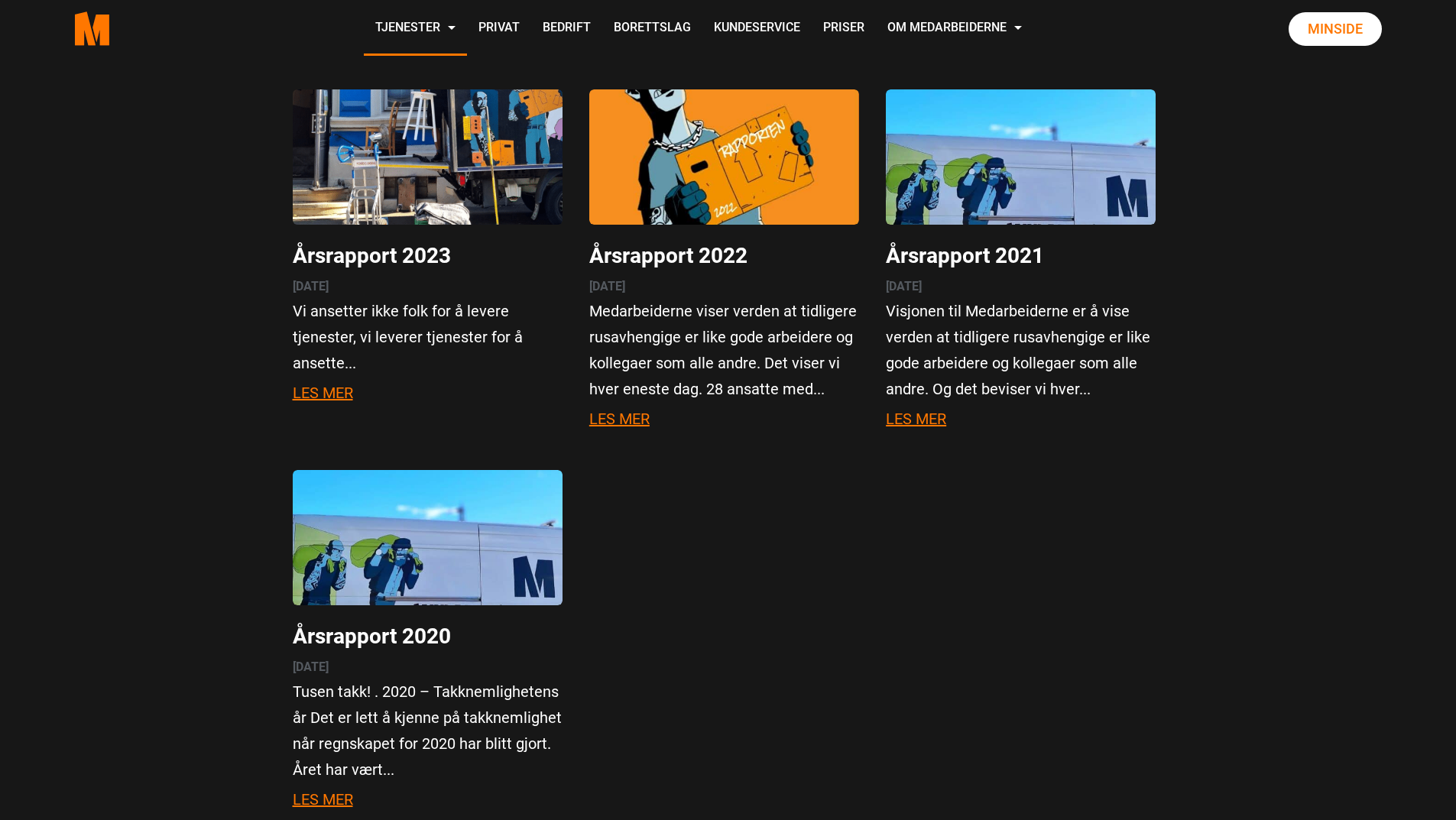
drag, startPoint x: 543, startPoint y: 359, endPoint x: 566, endPoint y: 344, distance: 27.5
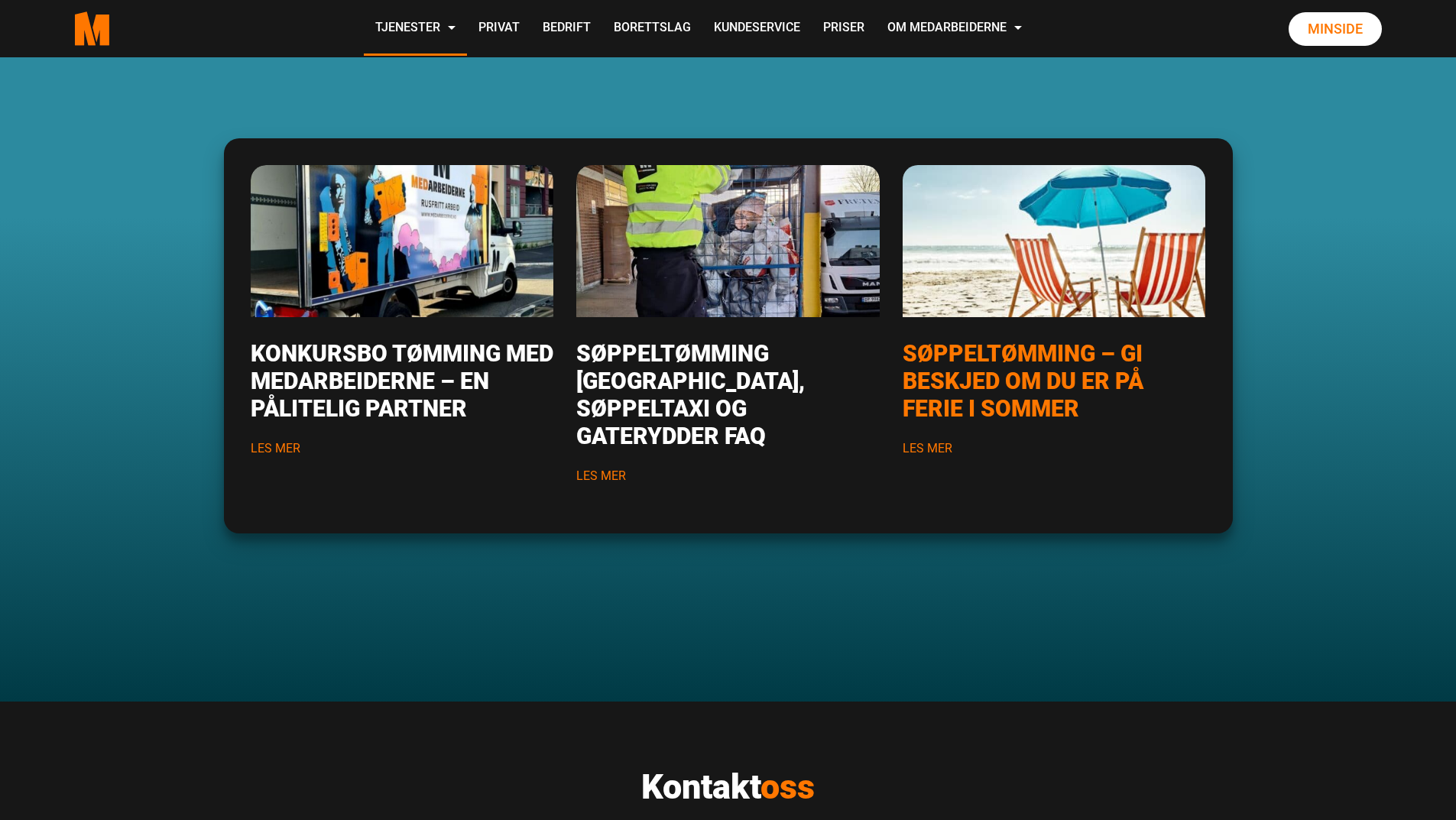
scroll to position [1620, 0]
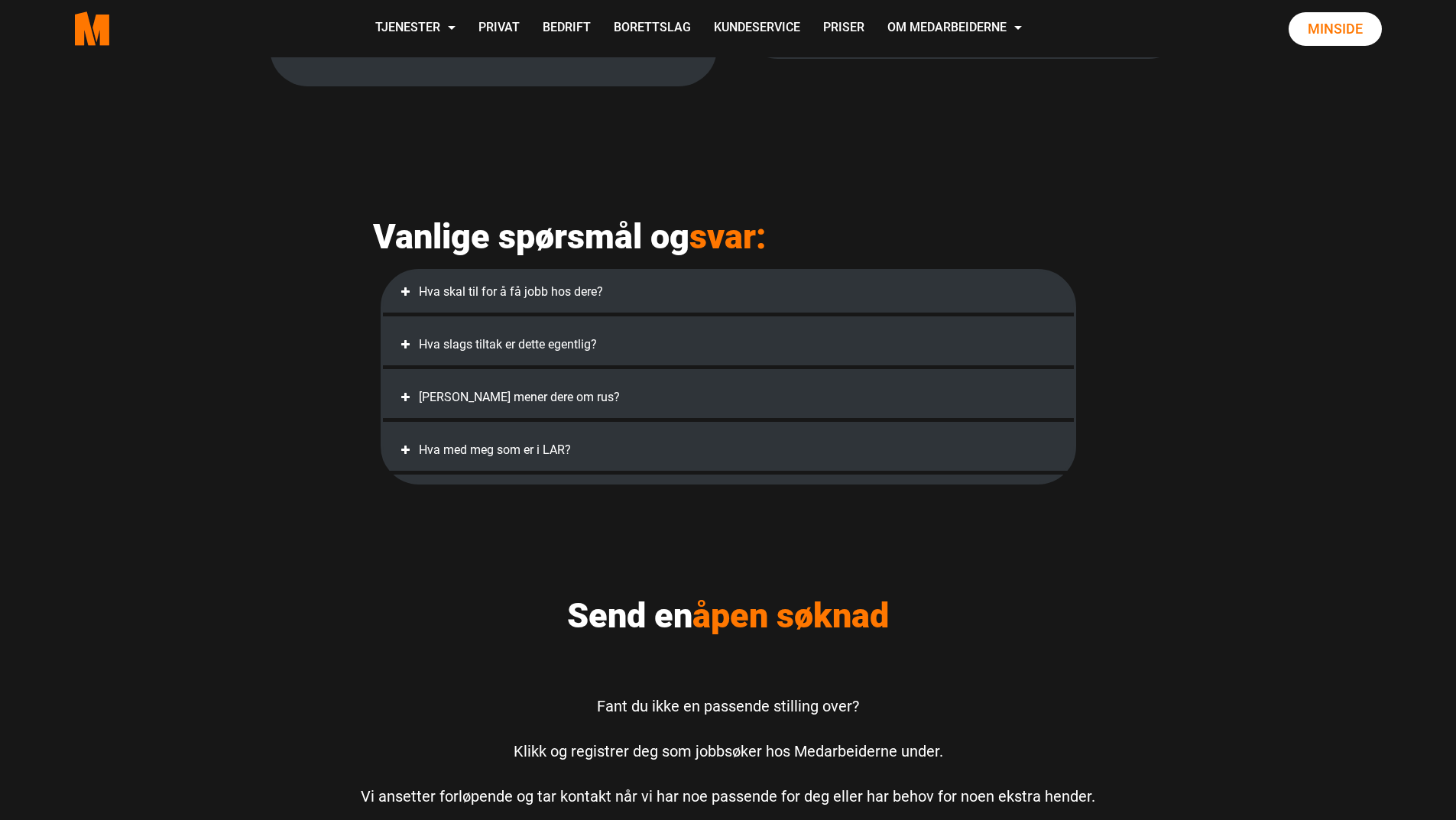
scroll to position [688, 0]
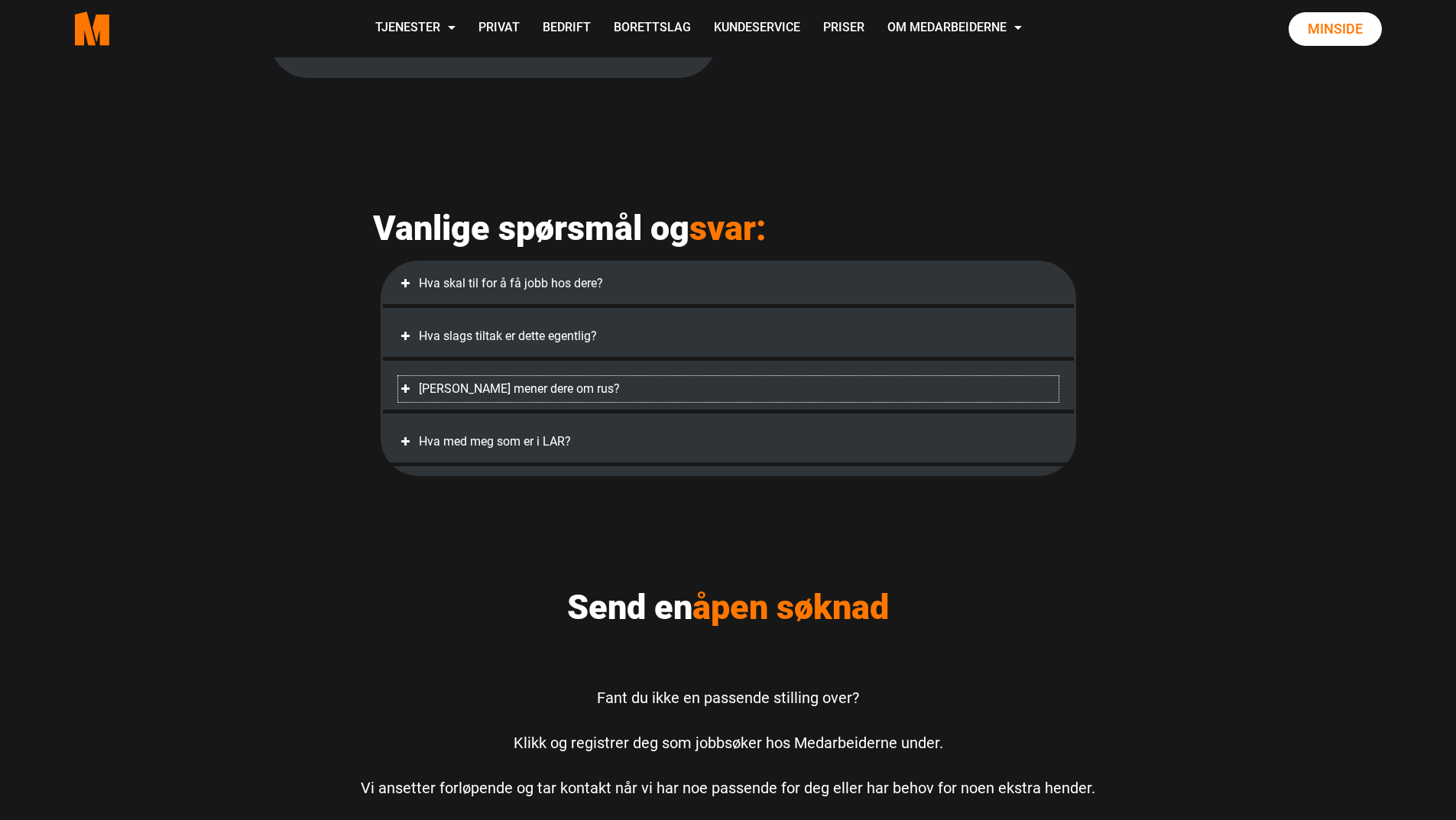
drag, startPoint x: 899, startPoint y: 423, endPoint x: 901, endPoint y: 431, distance: 8.2
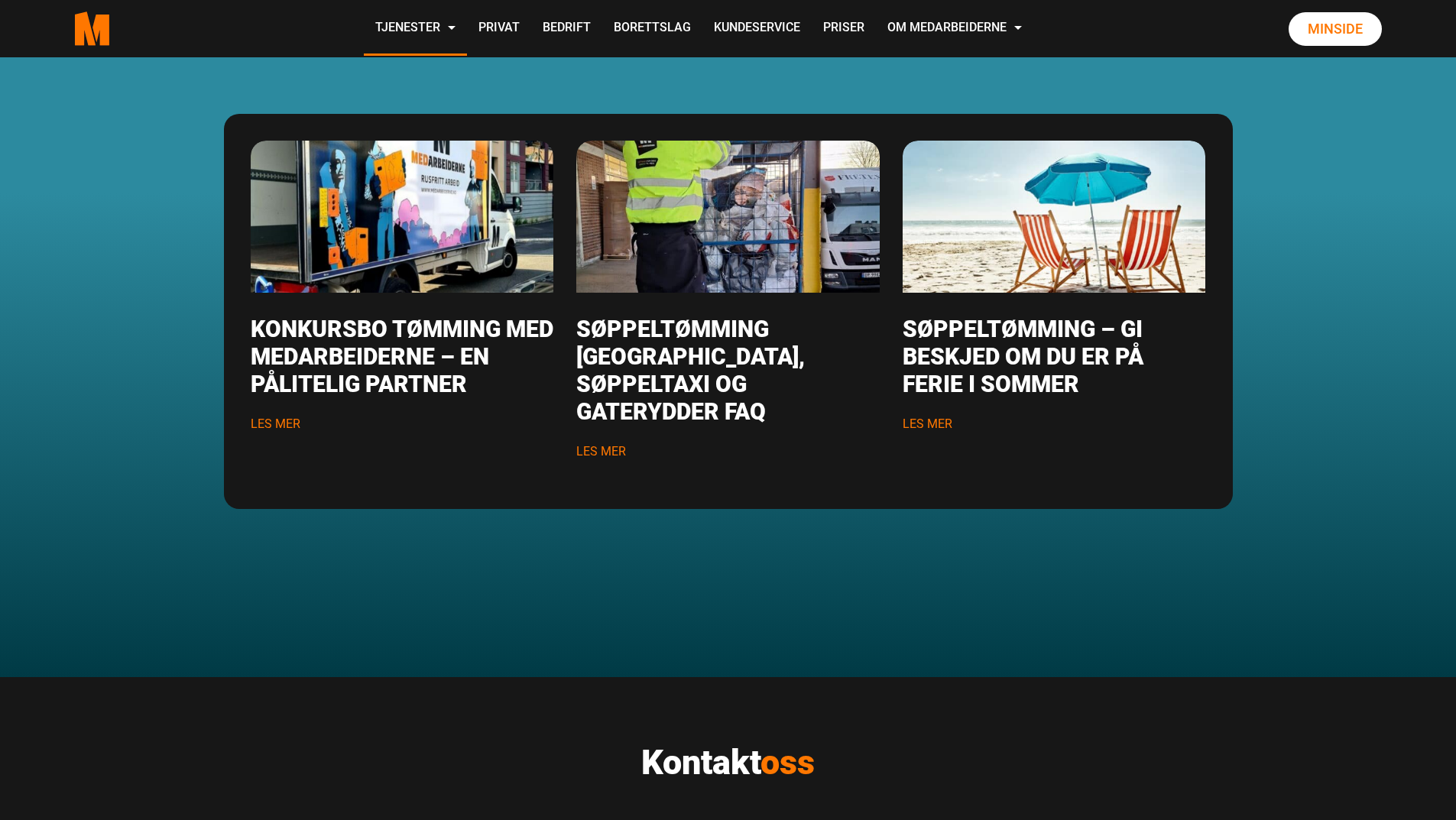
scroll to position [2079, 0]
